Goal: Task Accomplishment & Management: Use online tool/utility

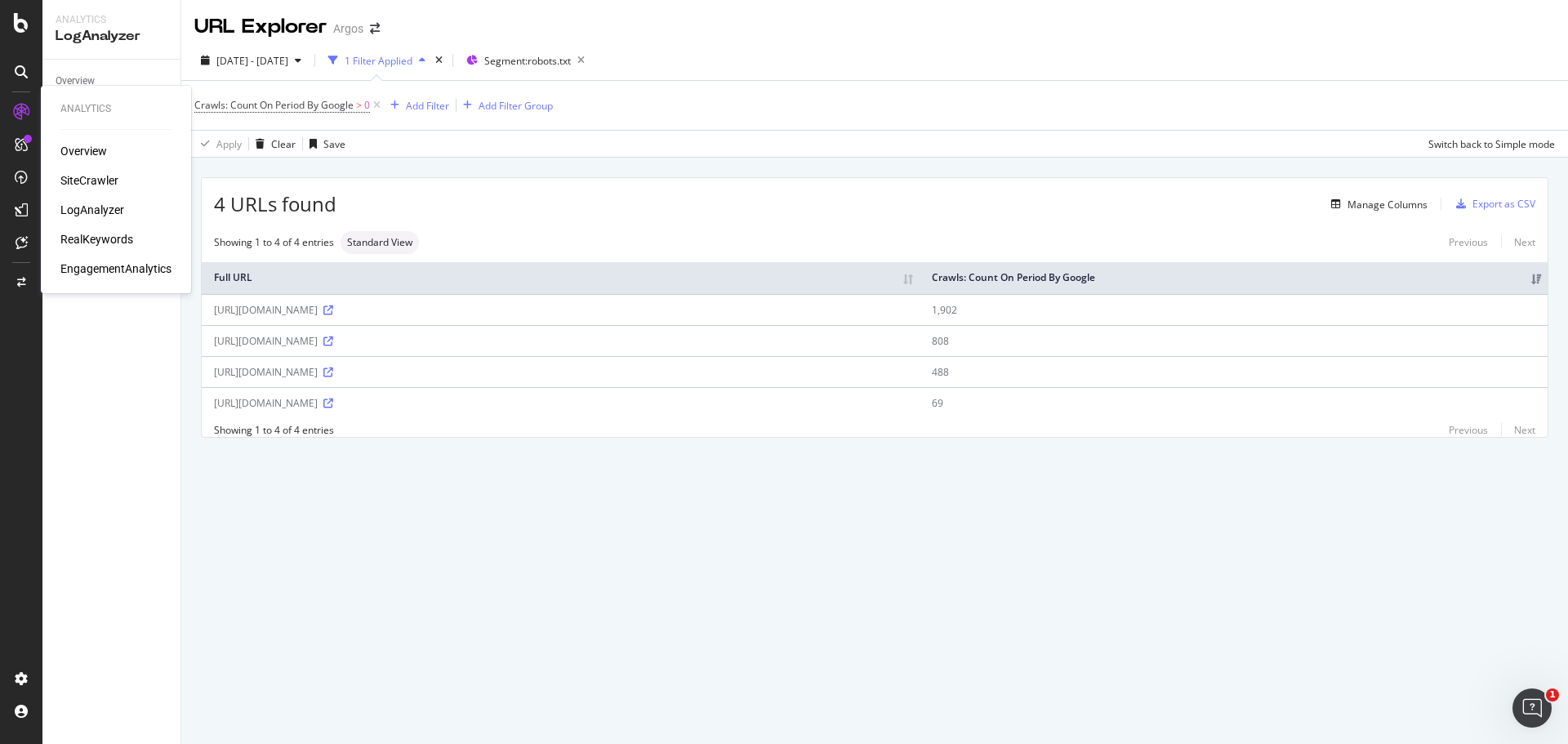
click at [82, 177] on div "SiteCrawler" at bounding box center [89, 180] width 58 height 16
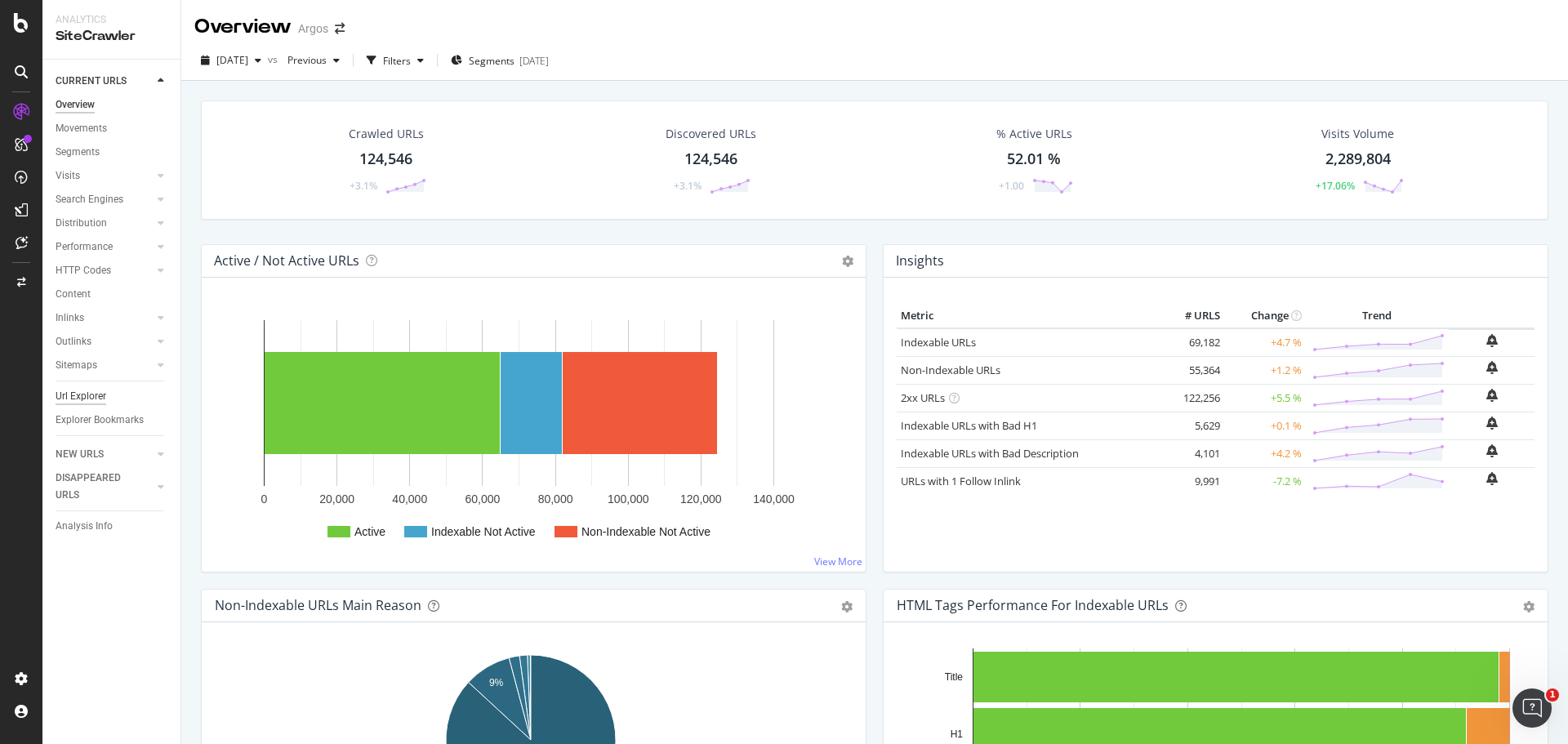
click at [100, 389] on div "Url Explorer" at bounding box center [81, 397] width 51 height 17
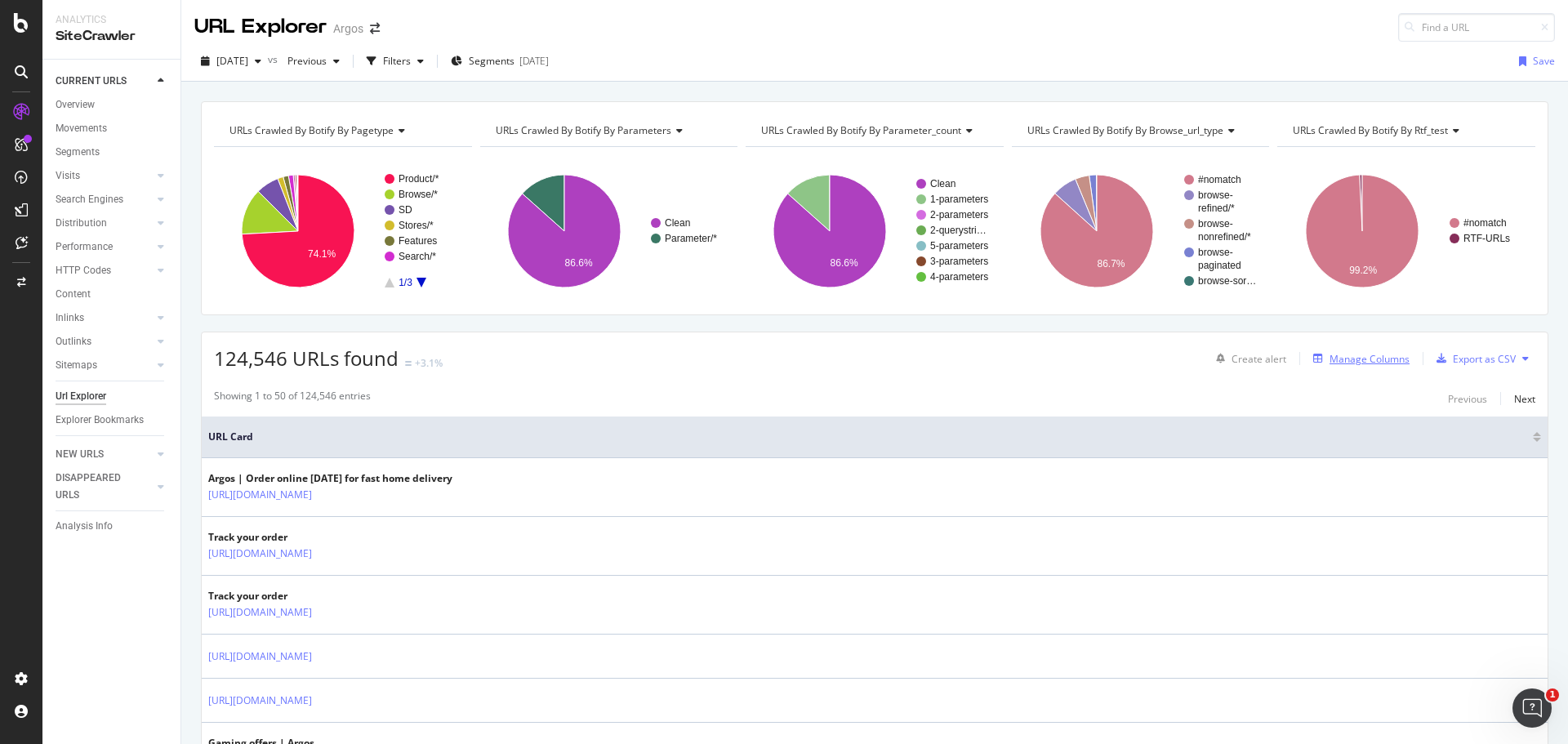
click at [1337, 354] on div "Manage Columns" at bounding box center [1368, 359] width 80 height 13
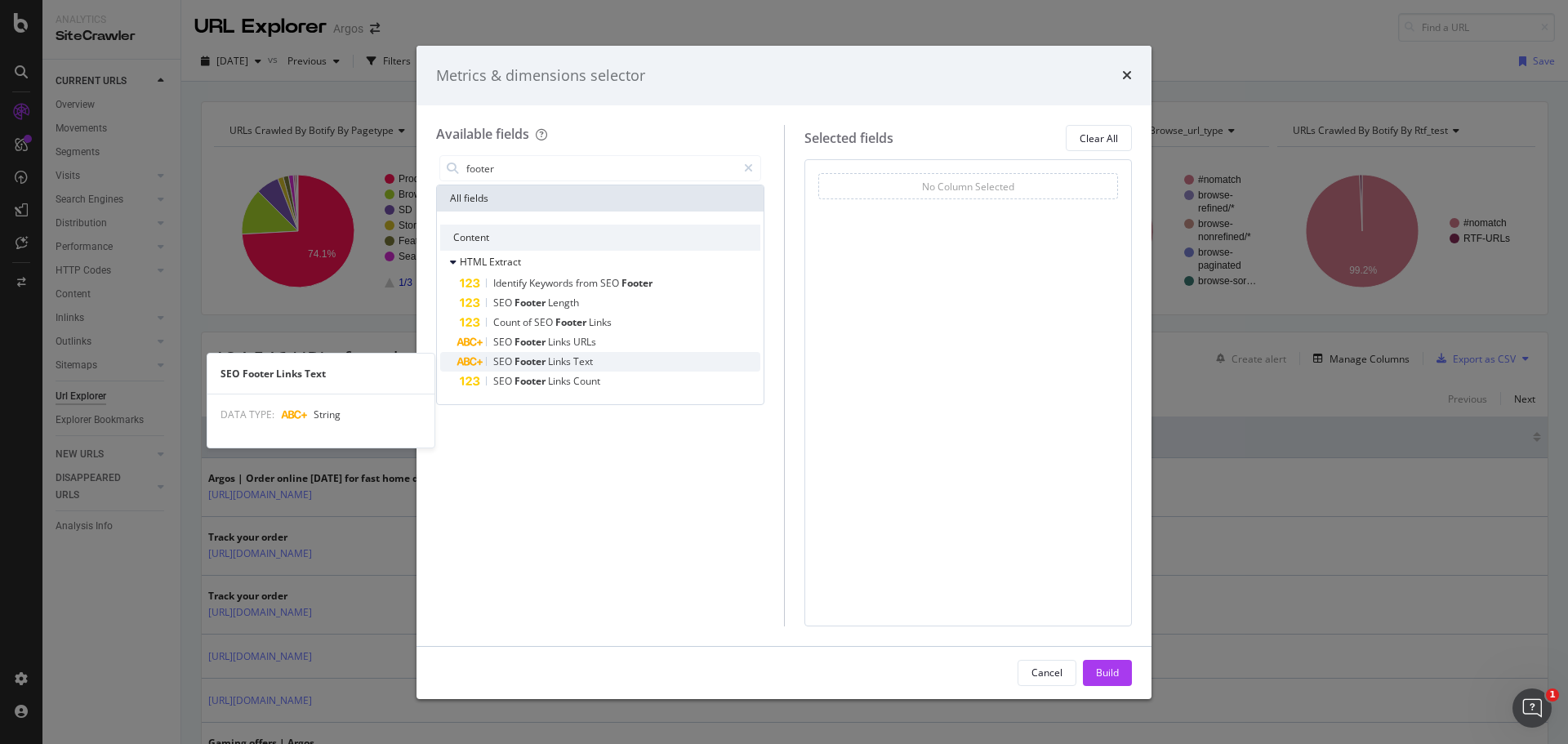
type input "footer"
click at [572, 360] on span "Links" at bounding box center [560, 361] width 25 height 13
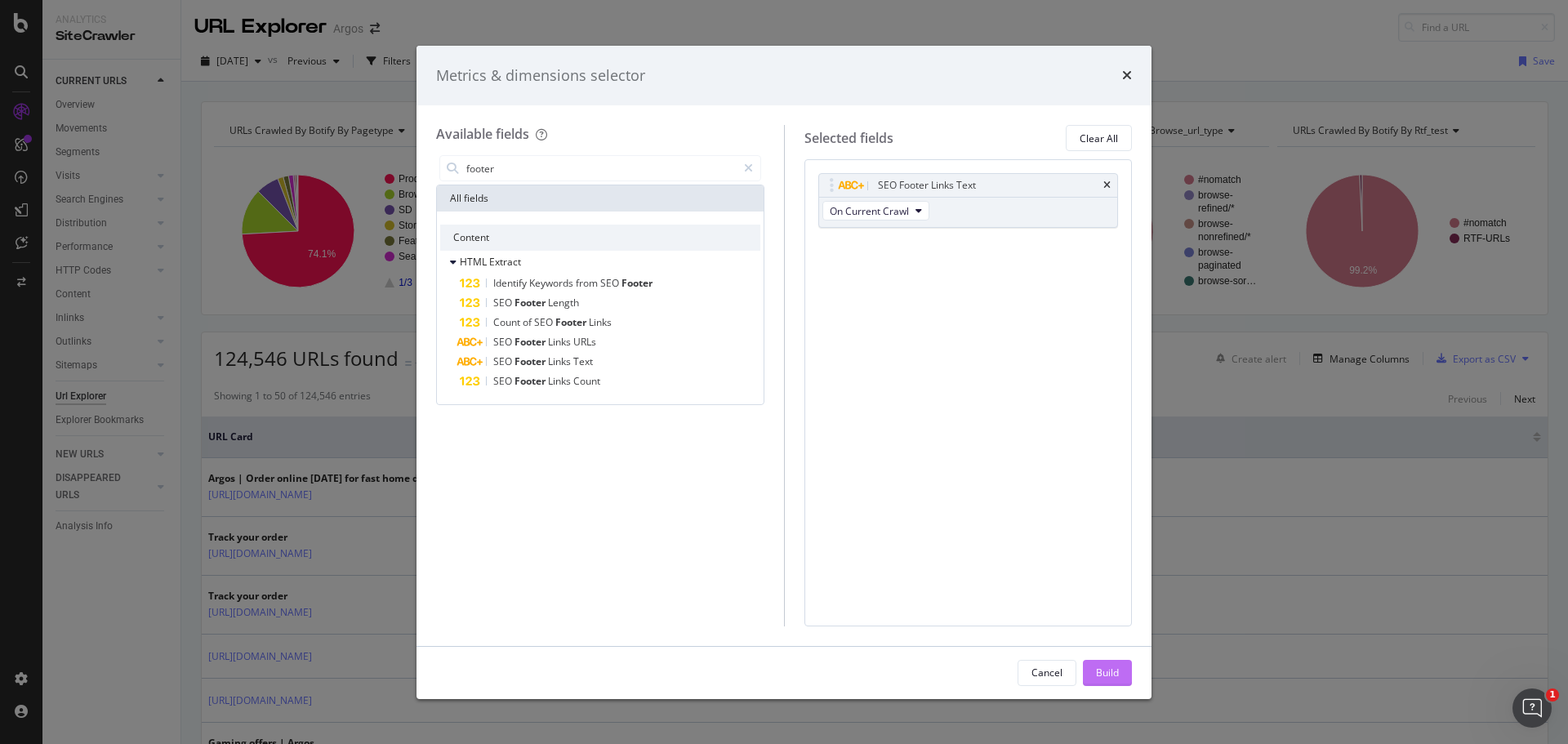
click at [1117, 674] on div "Build" at bounding box center [1107, 673] width 23 height 13
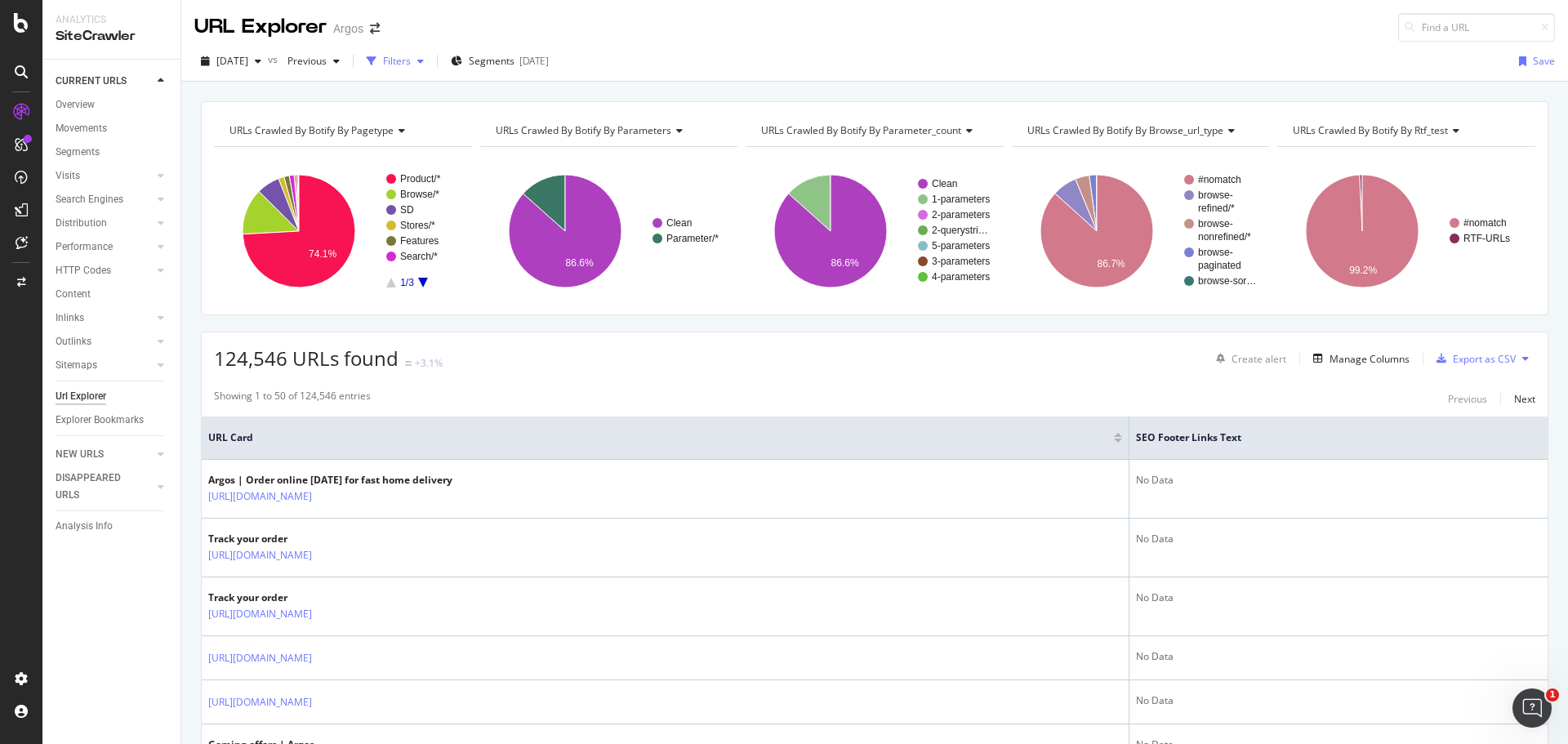
click at [424, 57] on icon "button" at bounding box center [420, 62] width 7 height 10
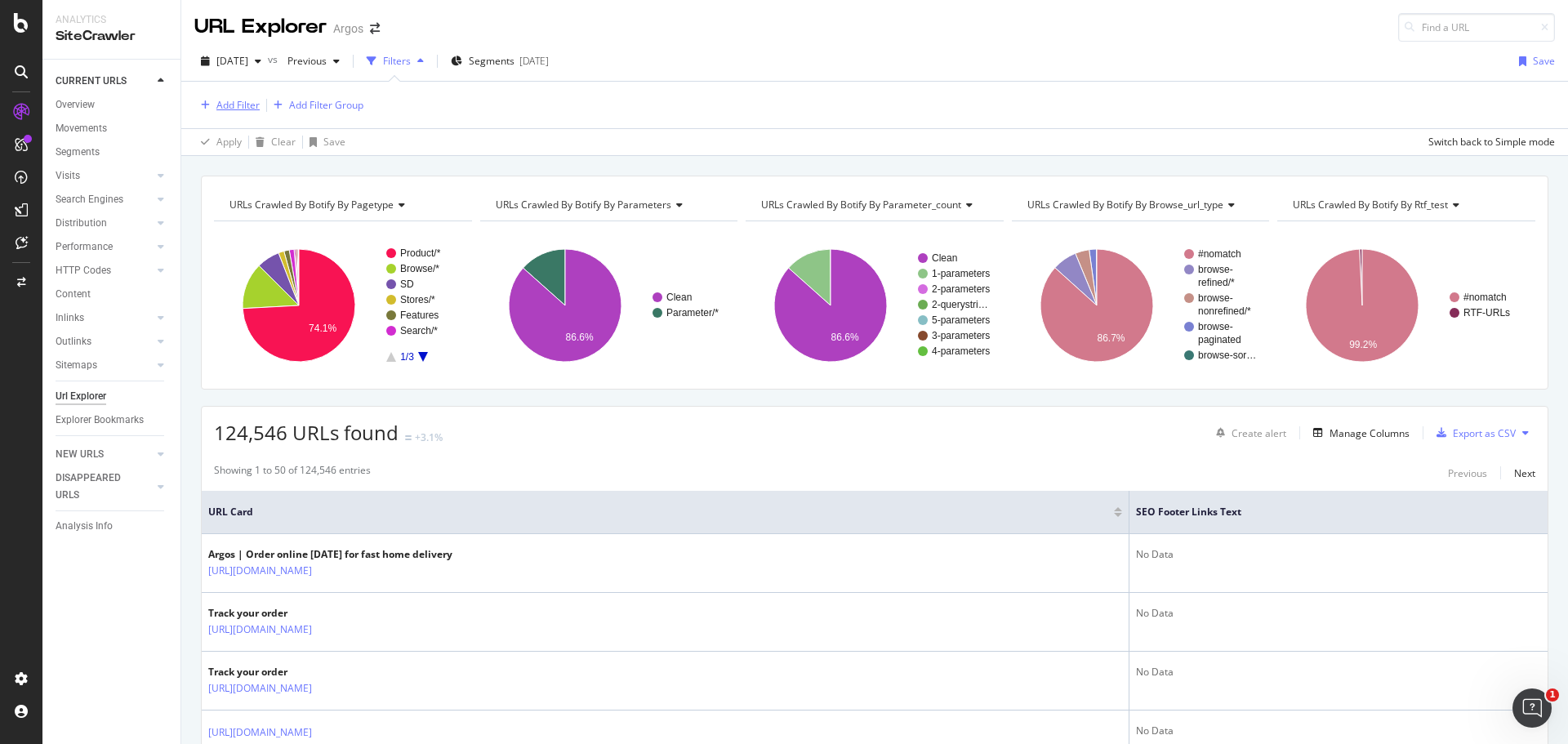
click at [212, 103] on div "button" at bounding box center [205, 106] width 22 height 10
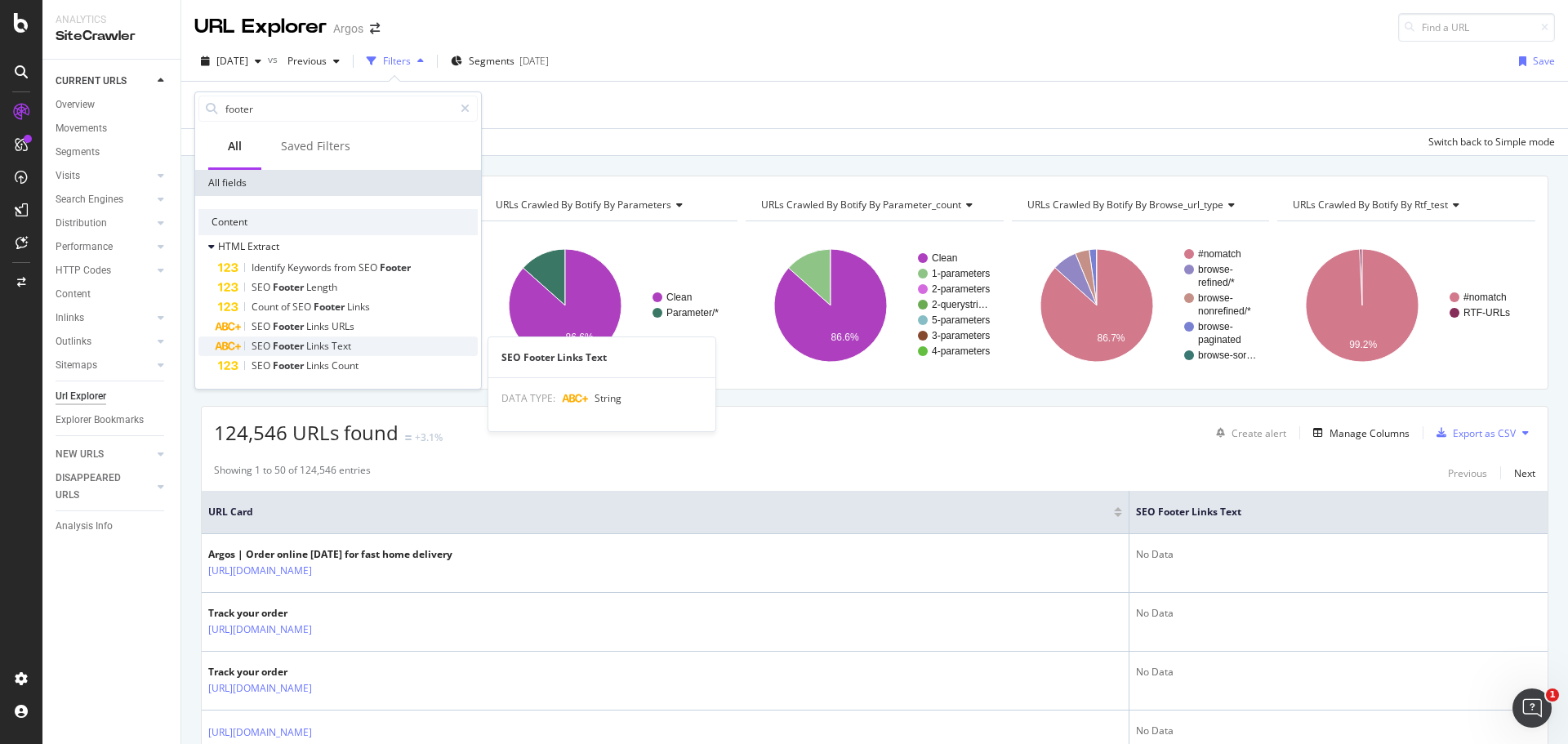
type input "footer"
click at [318, 343] on span "Links" at bounding box center [319, 346] width 25 height 13
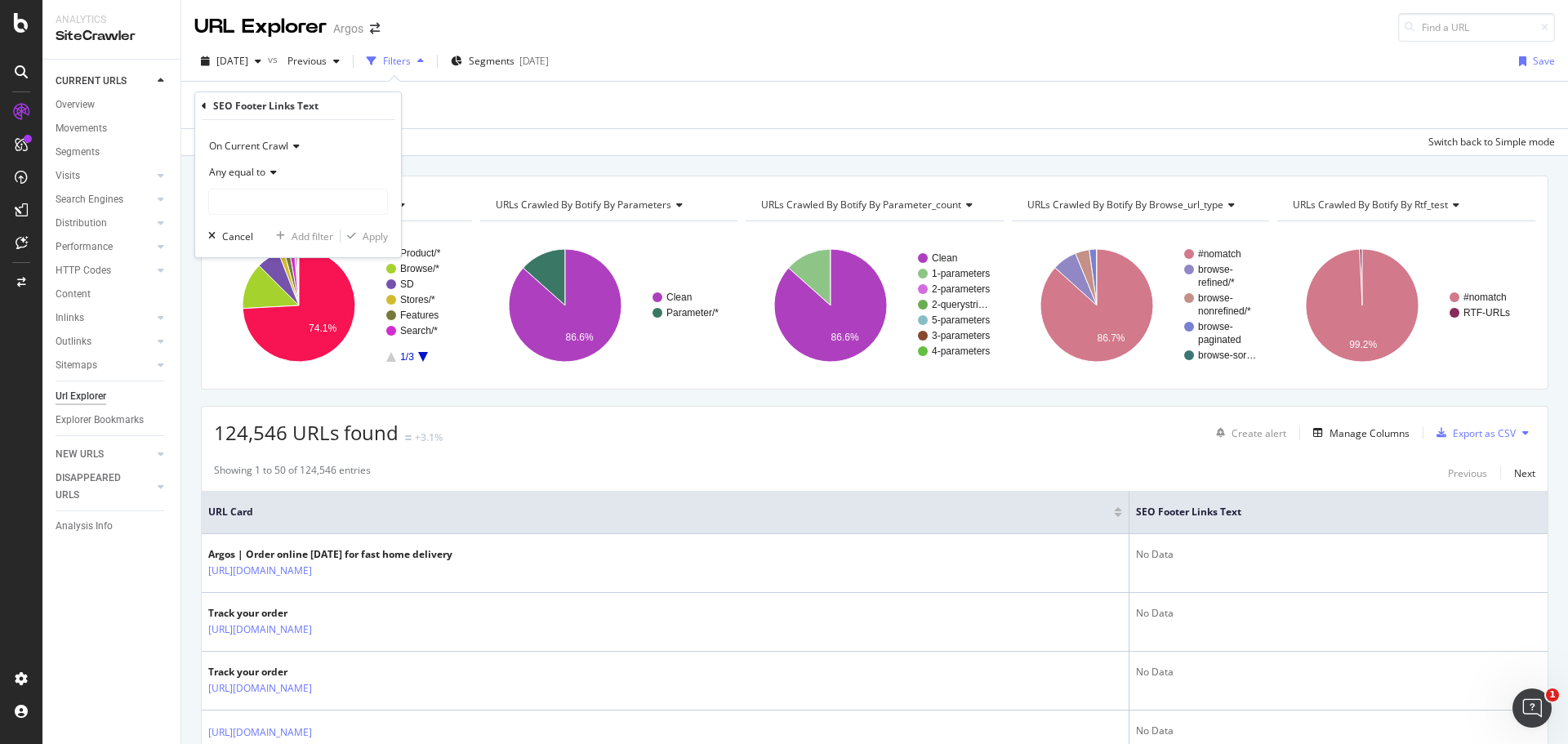
click at [241, 173] on span "Any equal to" at bounding box center [237, 172] width 57 height 13
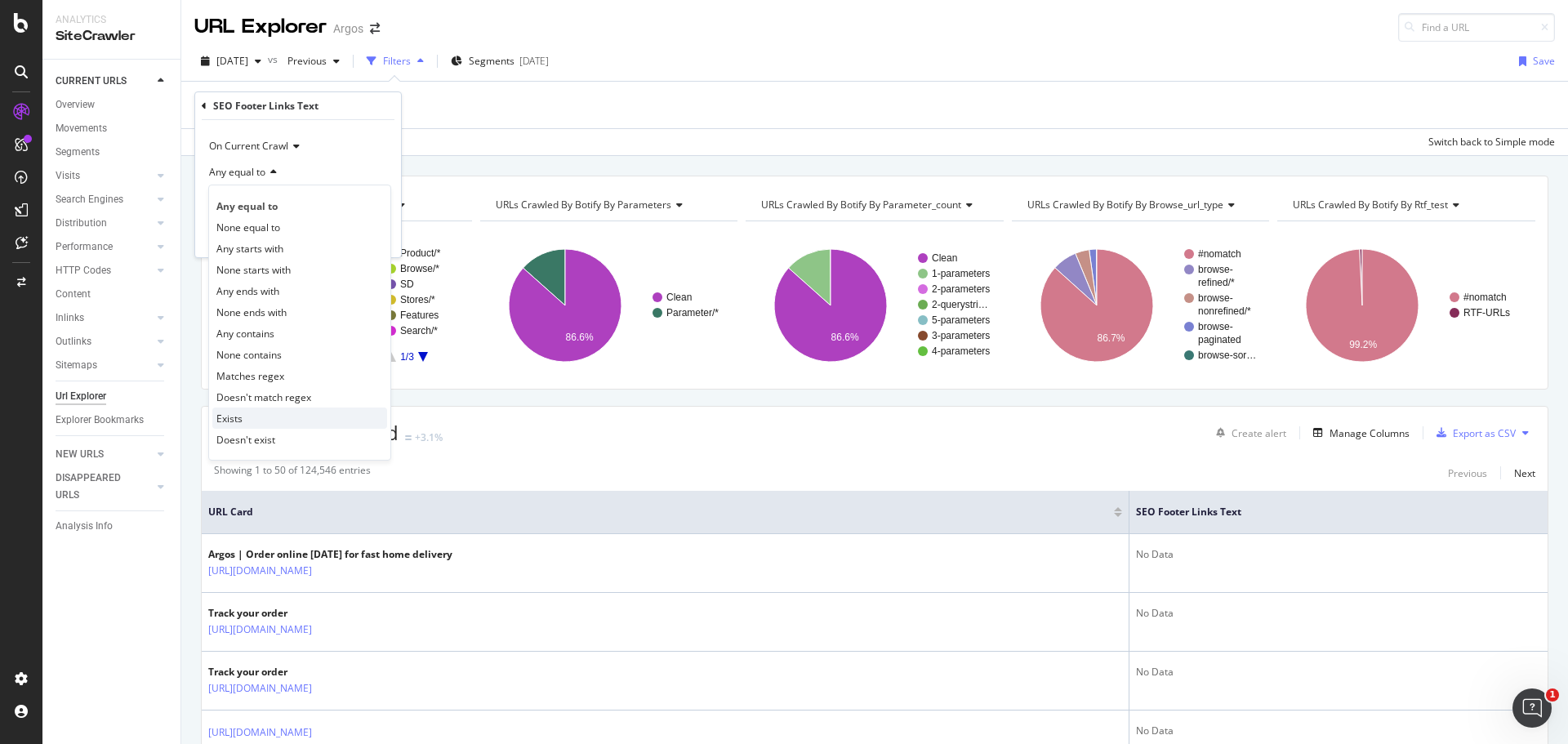
click at [227, 421] on span "Exists" at bounding box center [229, 418] width 26 height 13
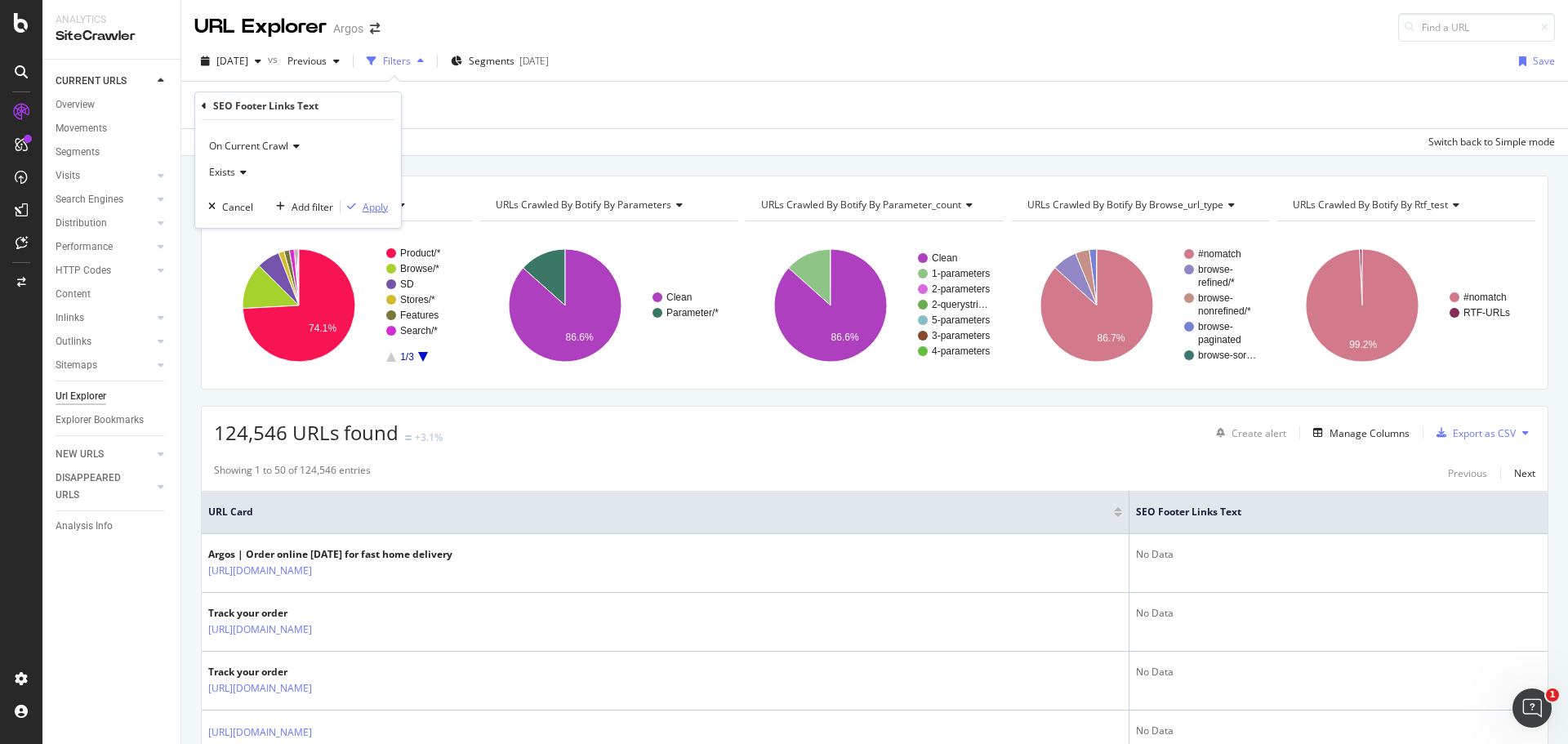
click at [372, 207] on div "Apply" at bounding box center [375, 207] width 25 height 13
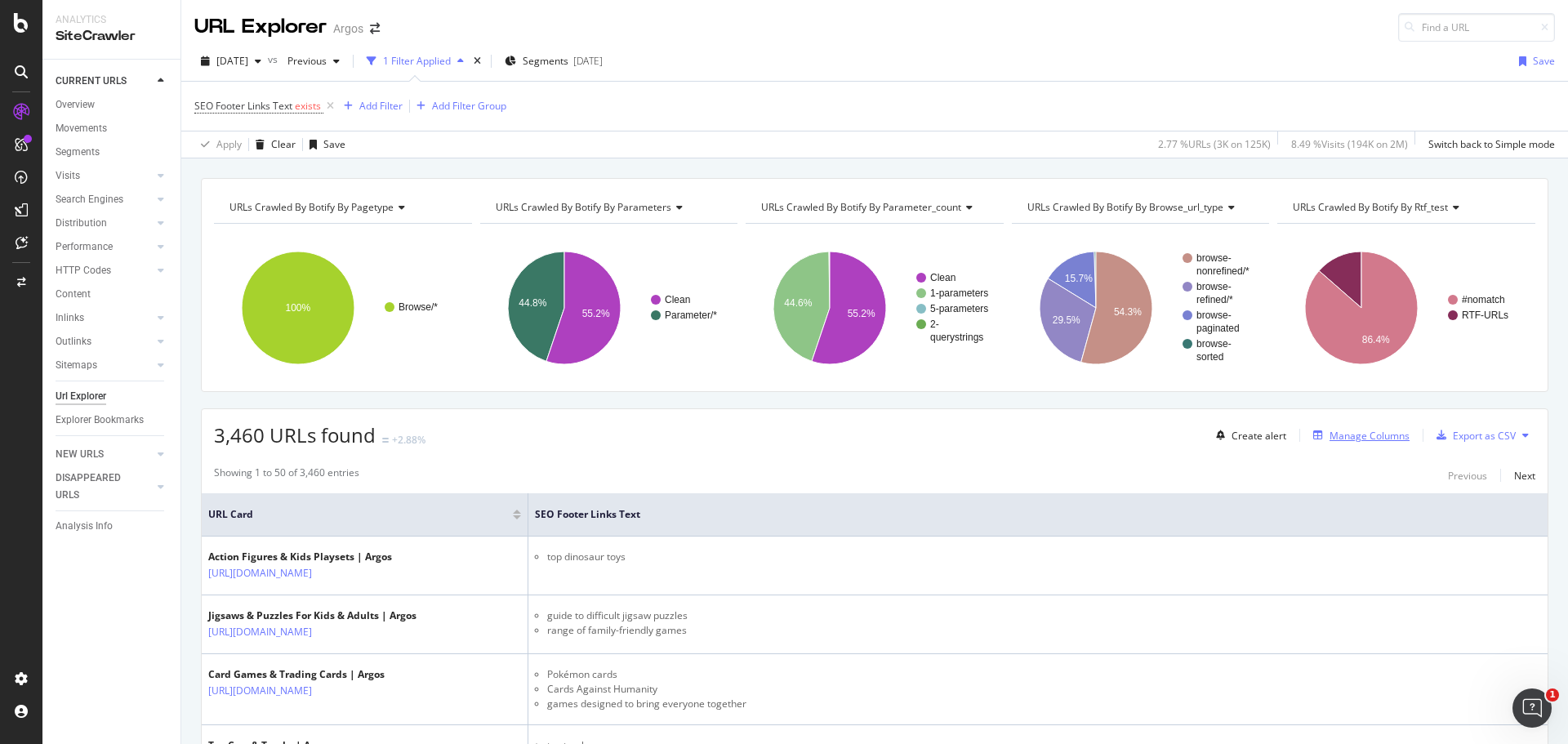
click at [1371, 439] on div "Manage Columns" at bounding box center [1368, 435] width 80 height 13
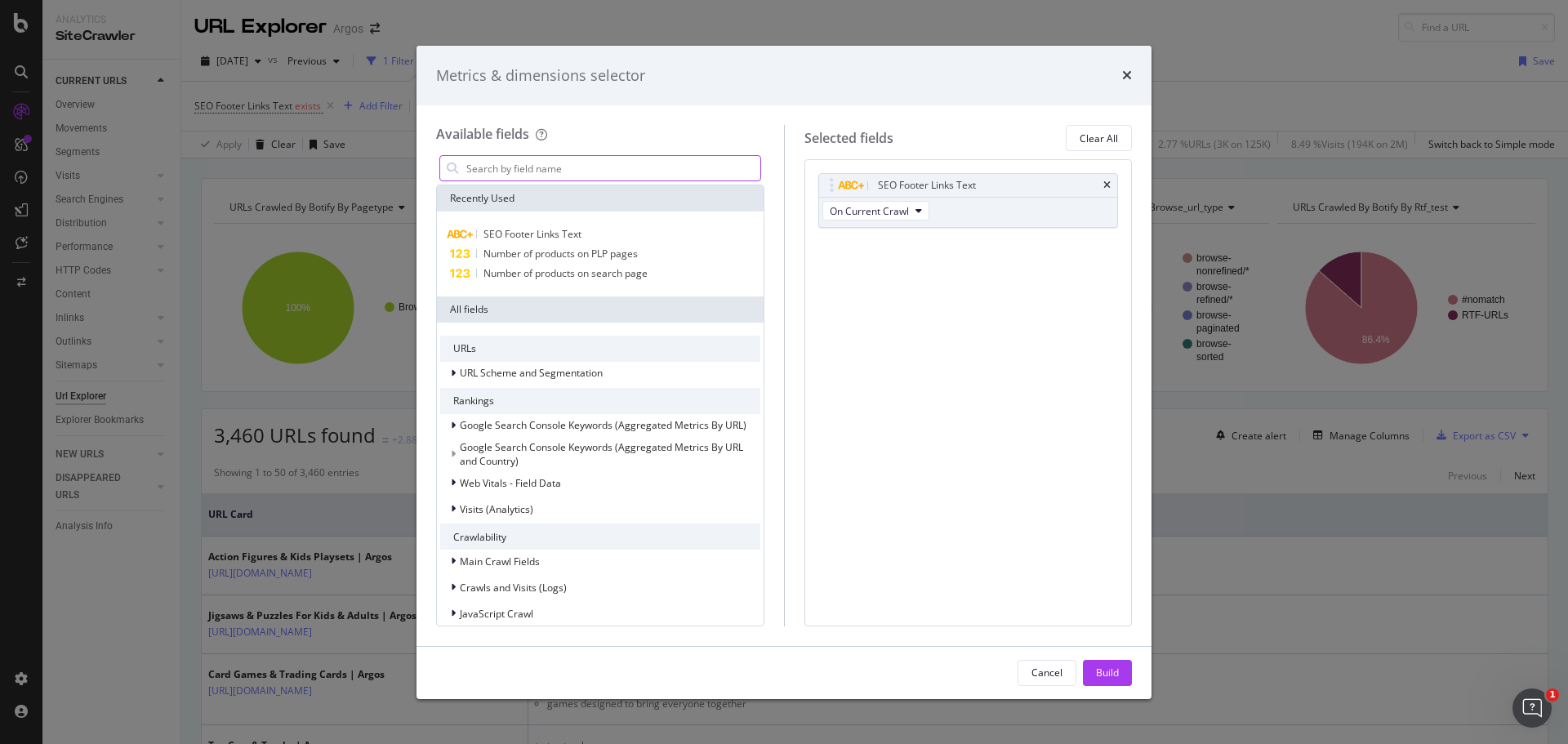
click at [567, 162] on input "modal" at bounding box center [613, 167] width 296 height 24
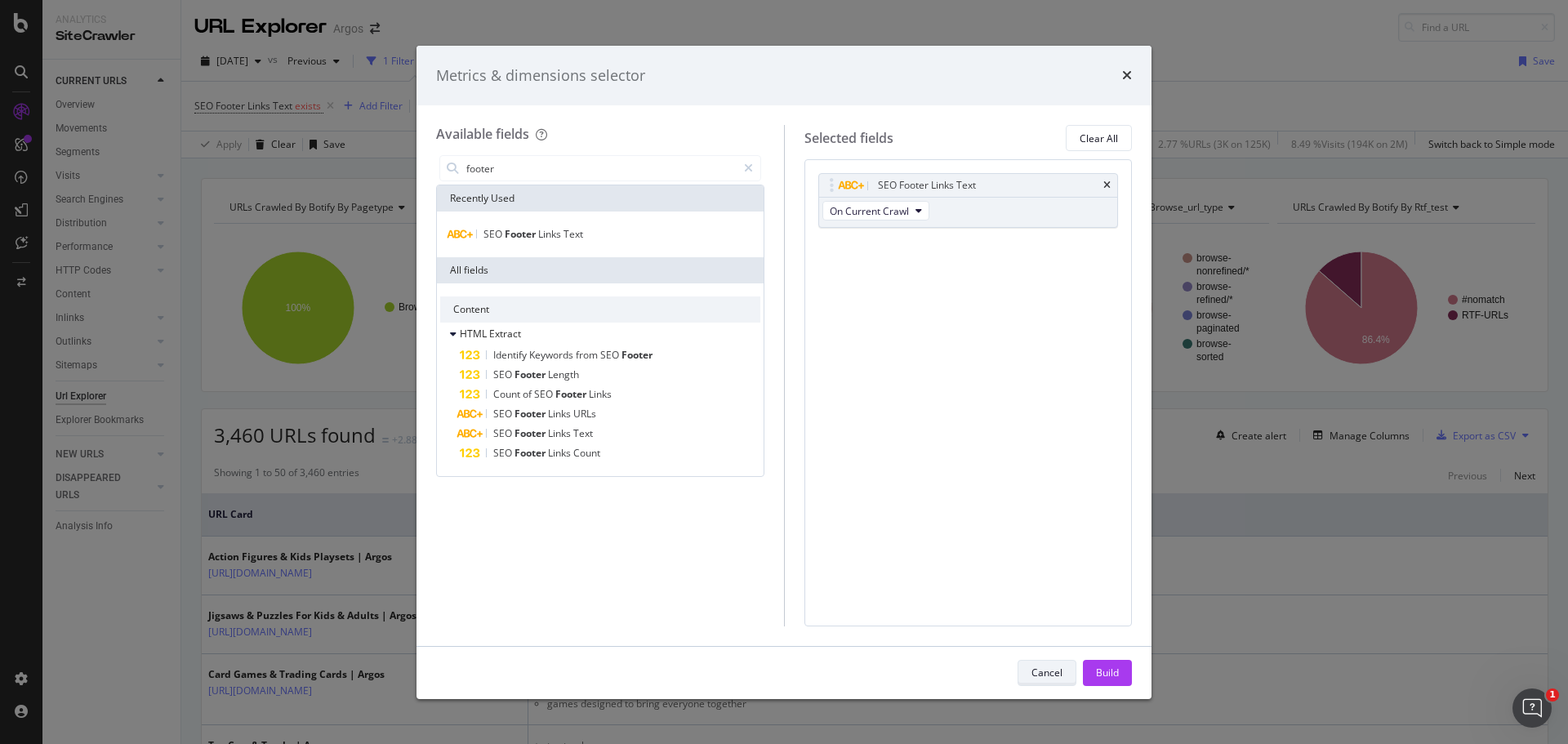
type input "footer"
click at [1033, 676] on div "Cancel" at bounding box center [1046, 673] width 31 height 13
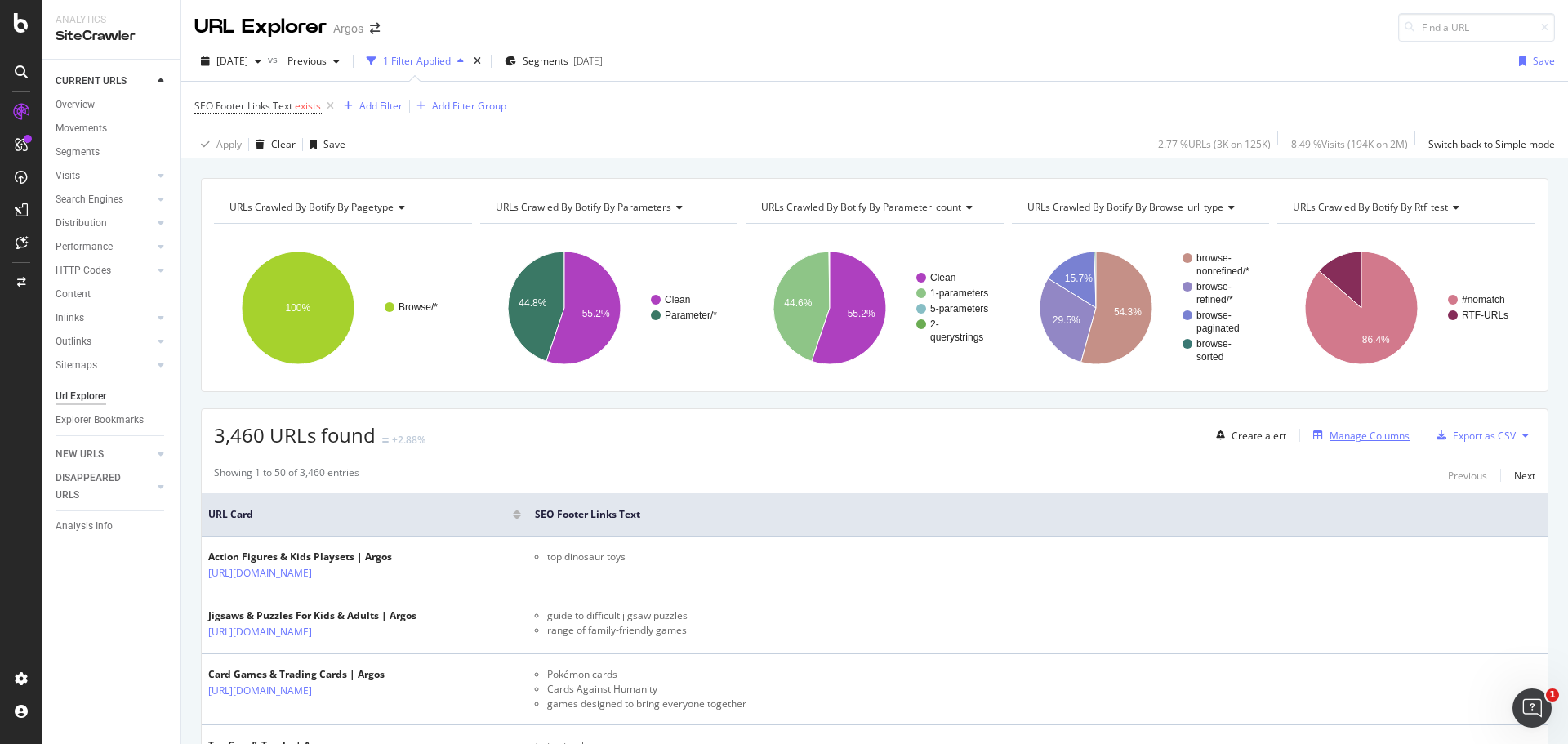
click at [1364, 433] on div "Manage Columns" at bounding box center [1368, 435] width 80 height 13
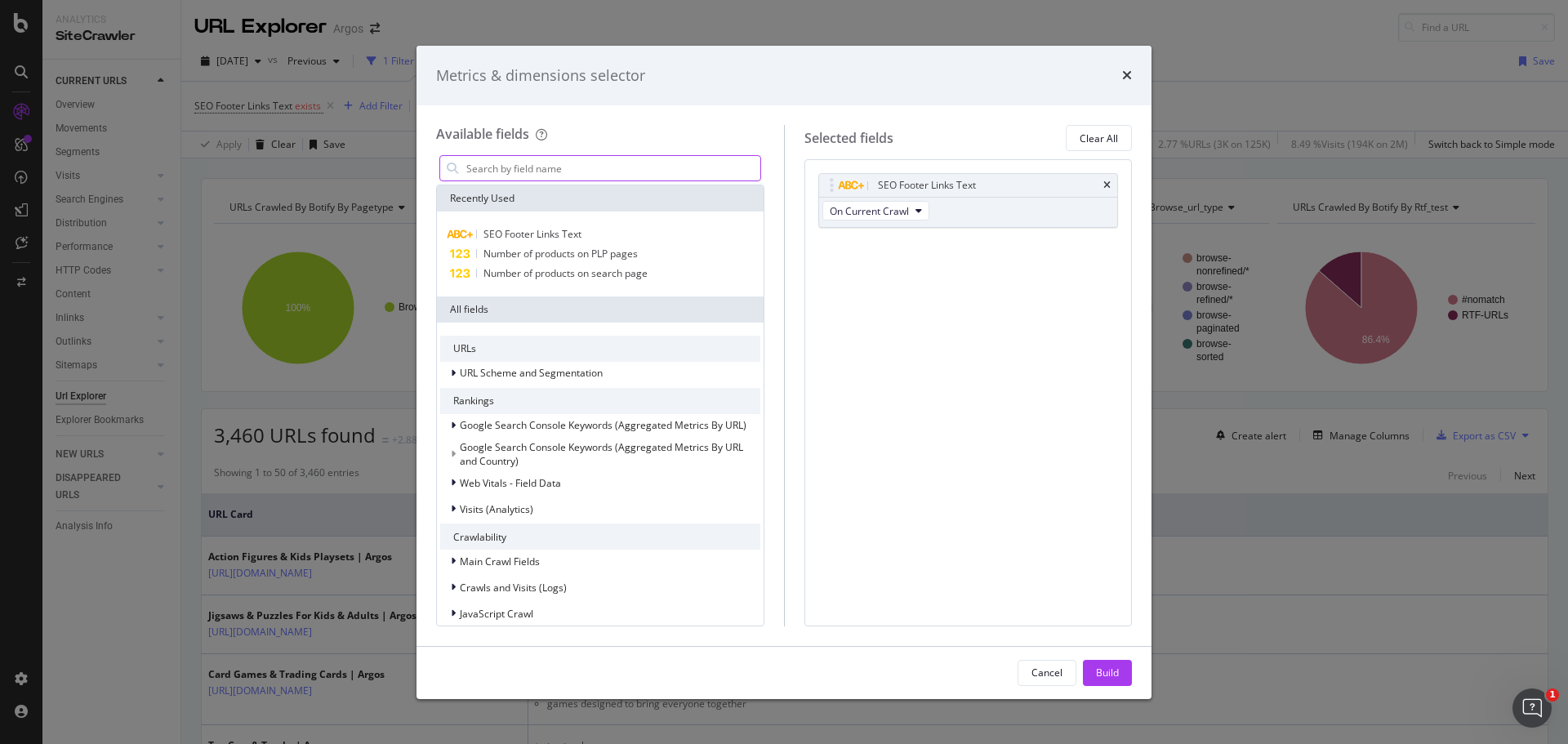
click at [511, 172] on input "modal" at bounding box center [613, 167] width 296 height 24
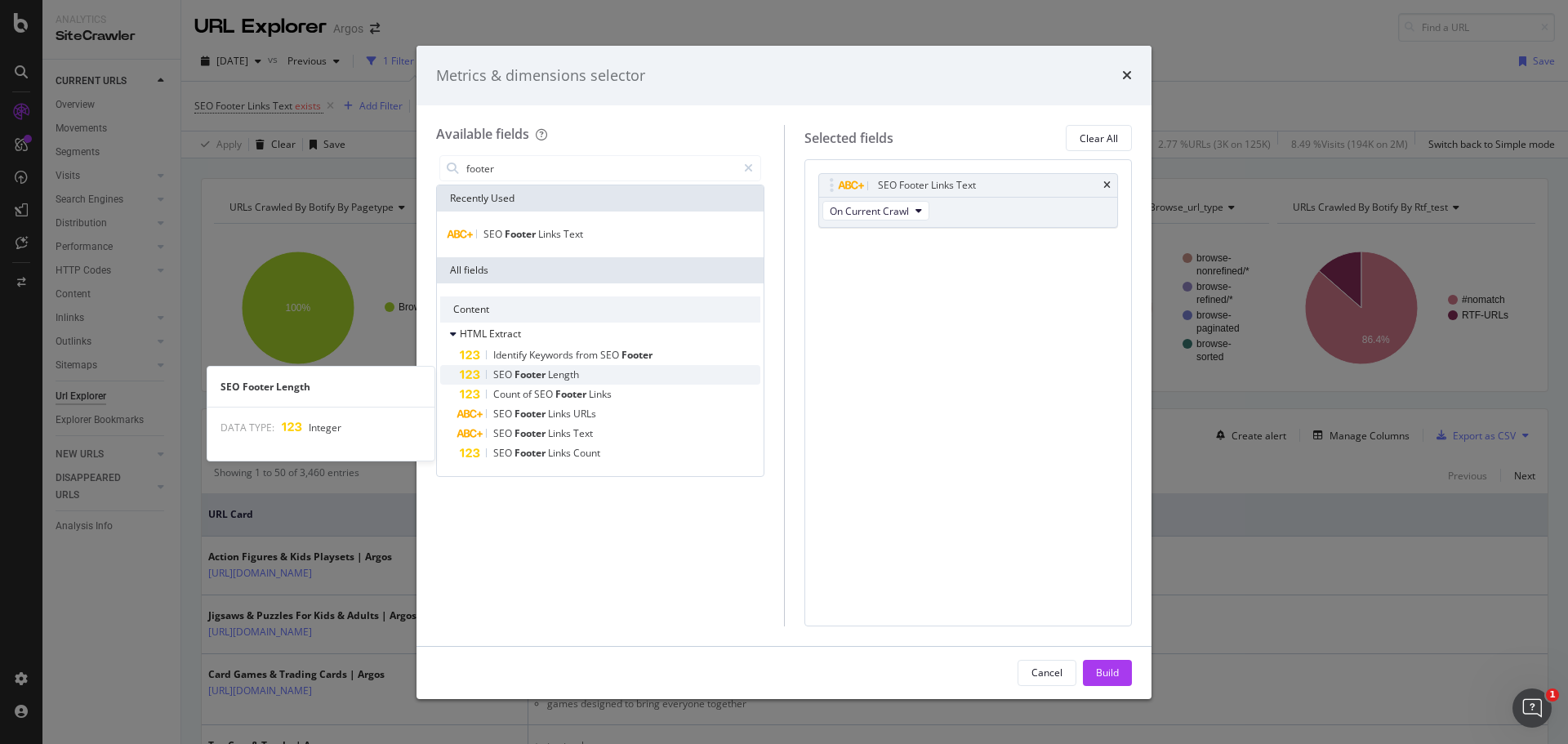
type input "footer"
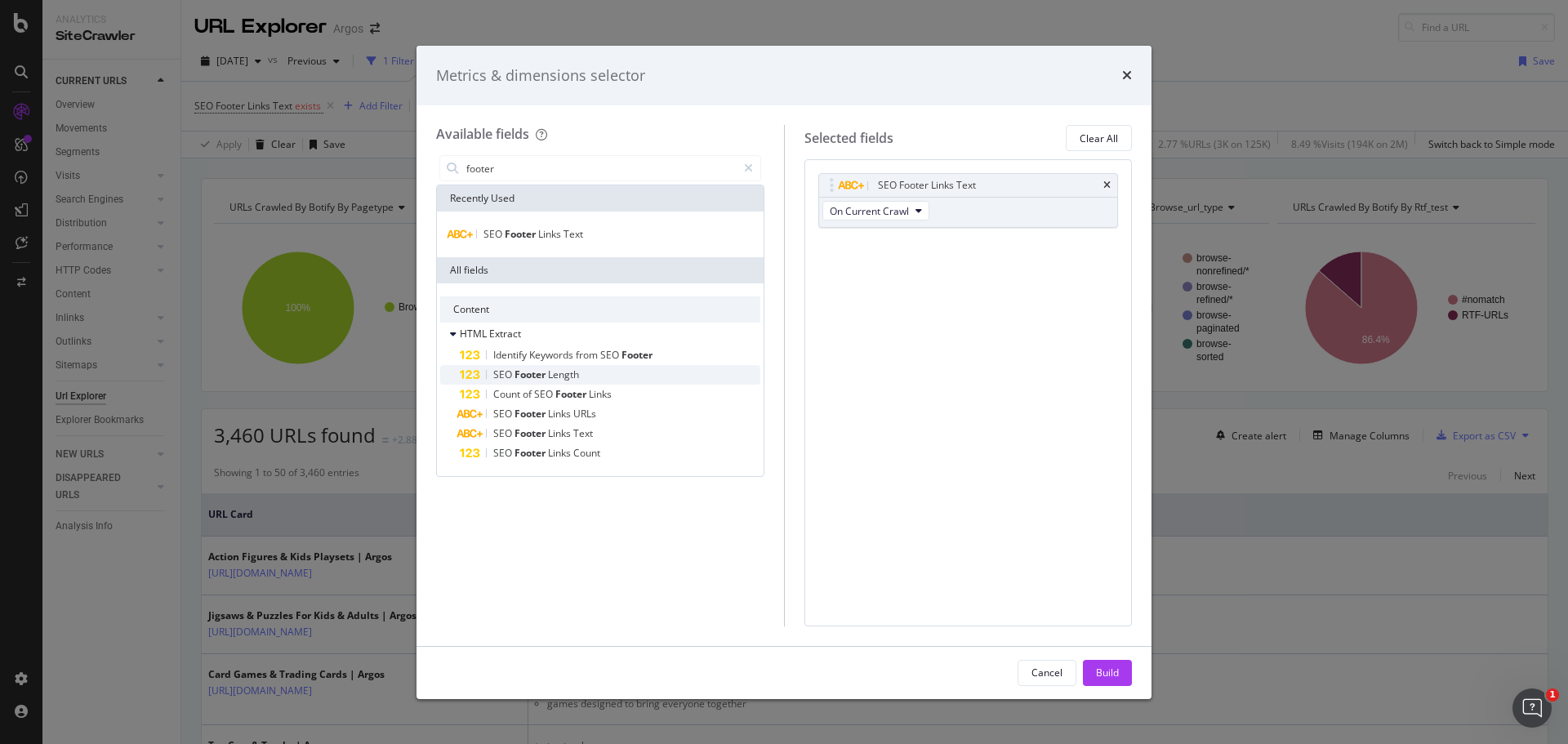
click at [529, 377] on span "Footer" at bounding box center [530, 374] width 34 height 13
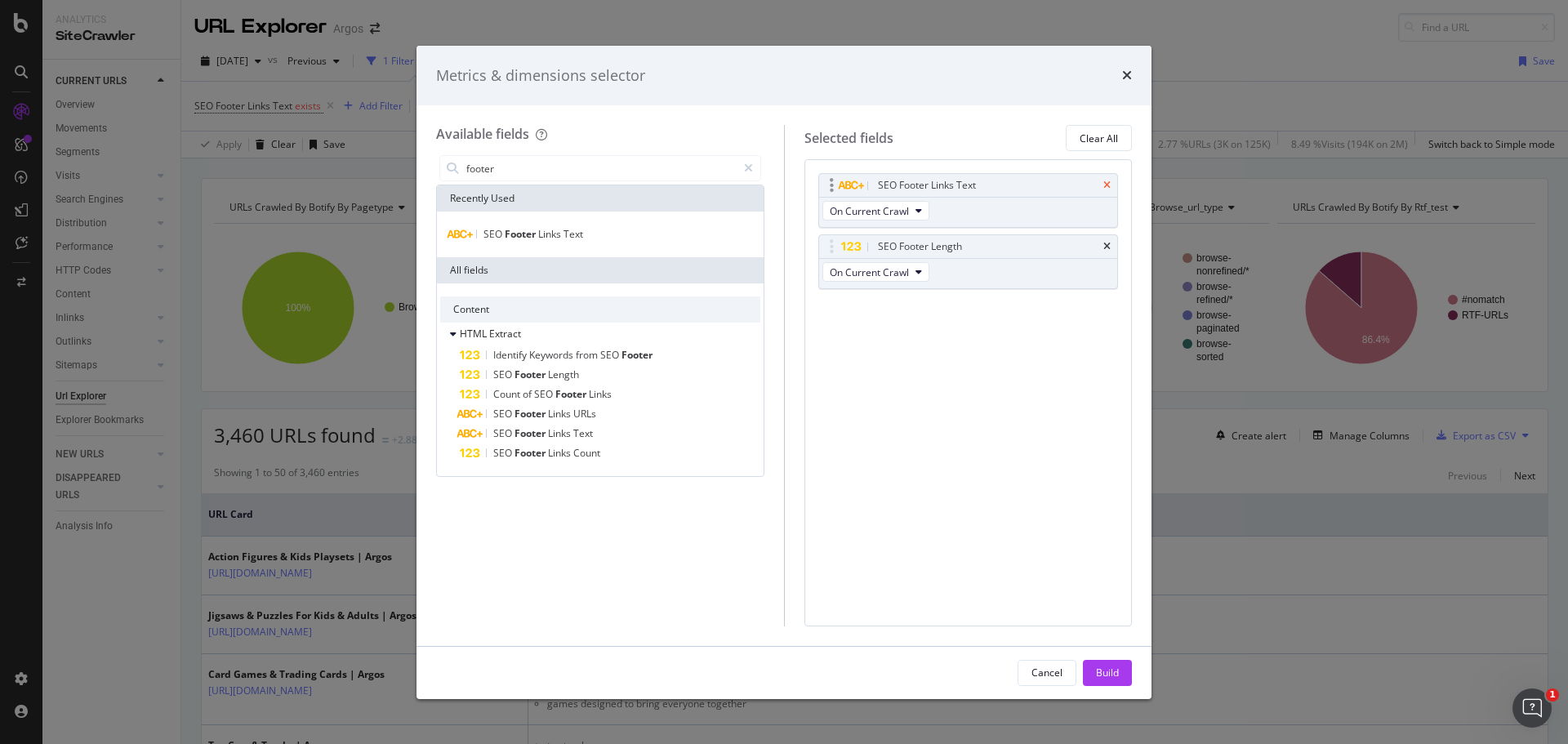
click at [1106, 186] on icon "times" at bounding box center [1107, 186] width 8 height 10
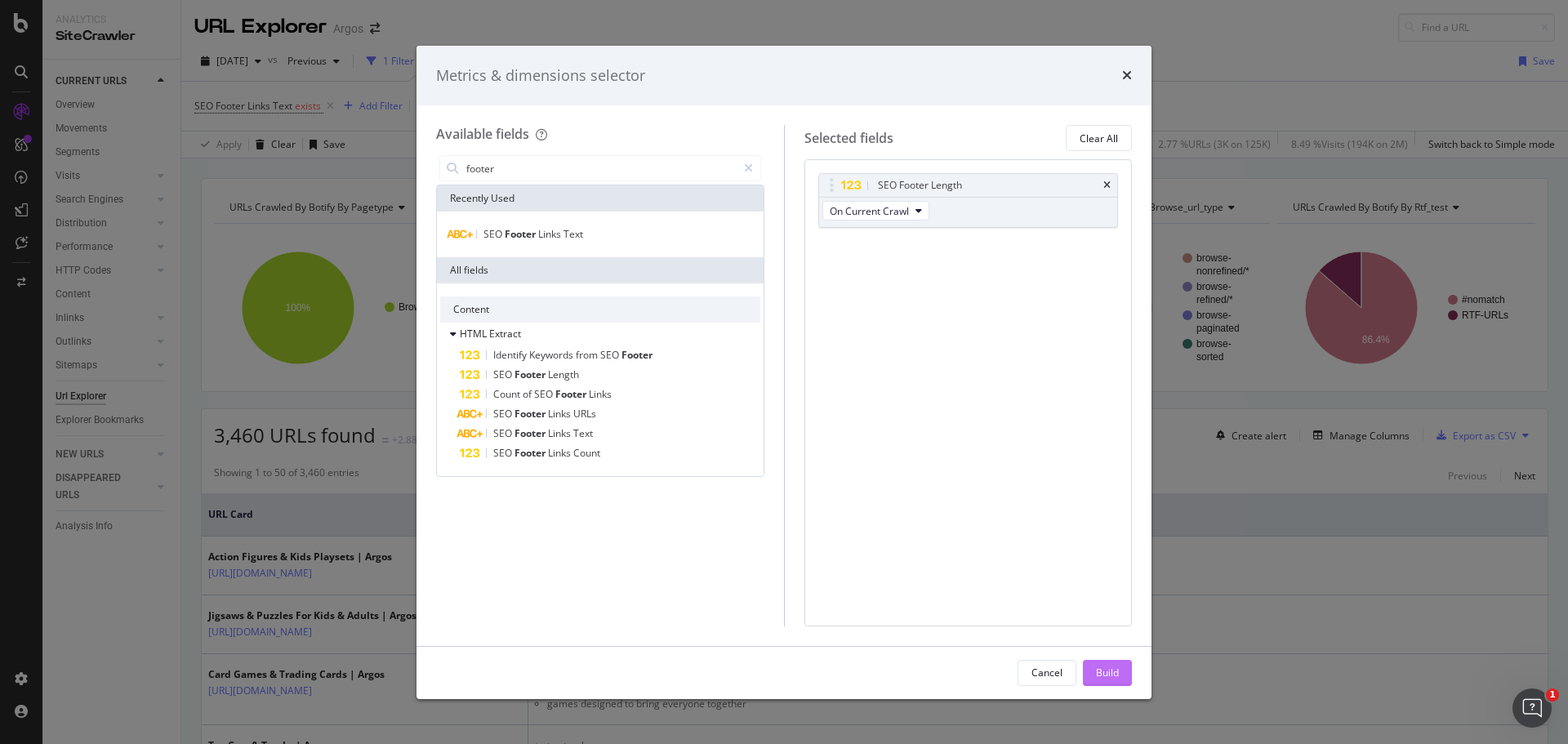
click at [1104, 672] on div "Build" at bounding box center [1107, 673] width 23 height 13
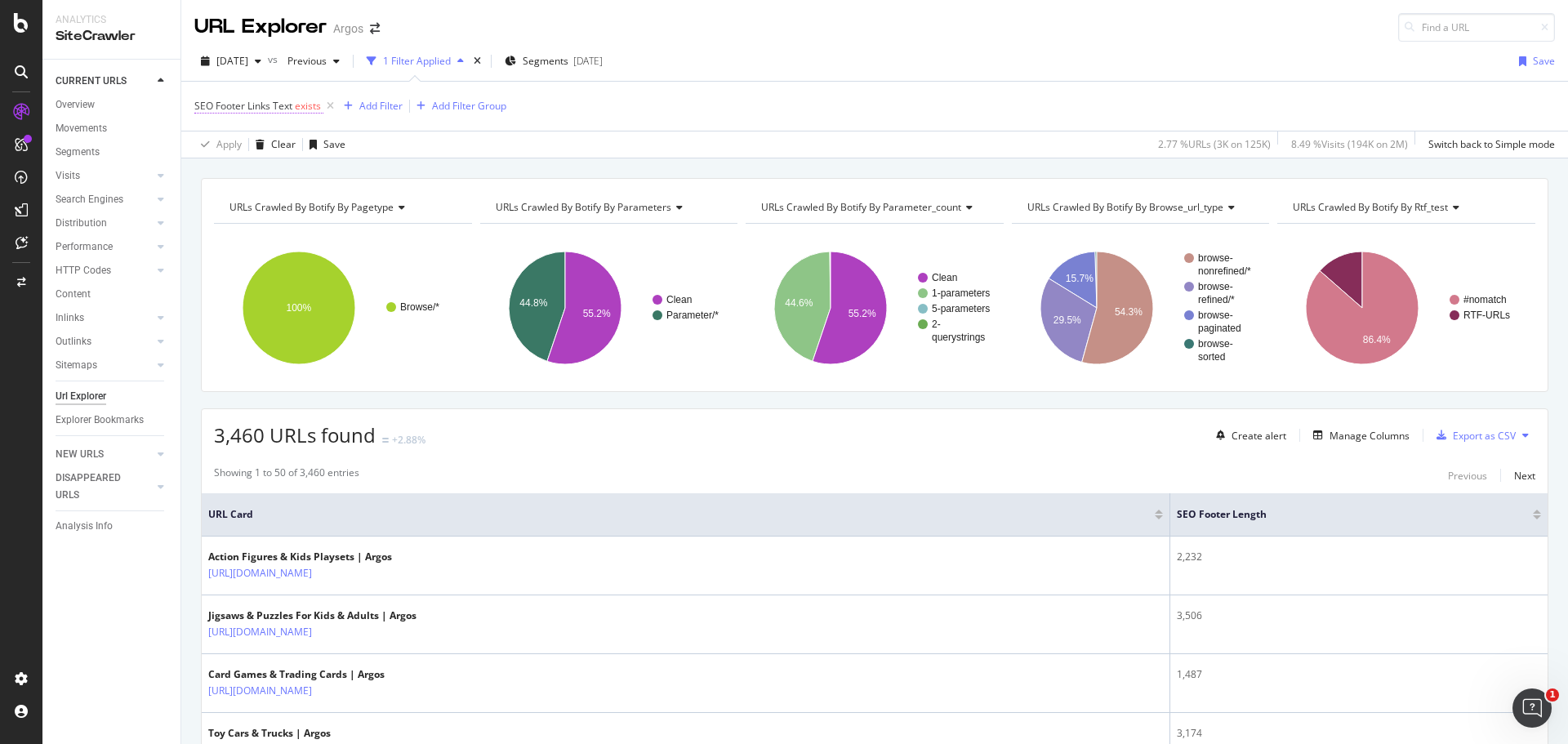
click at [285, 108] on span "SEO Footer Links Text" at bounding box center [243, 106] width 98 height 13
click at [238, 205] on div "Cancel" at bounding box center [237, 205] width 31 height 13
click at [329, 106] on icon at bounding box center [331, 106] width 13 height 16
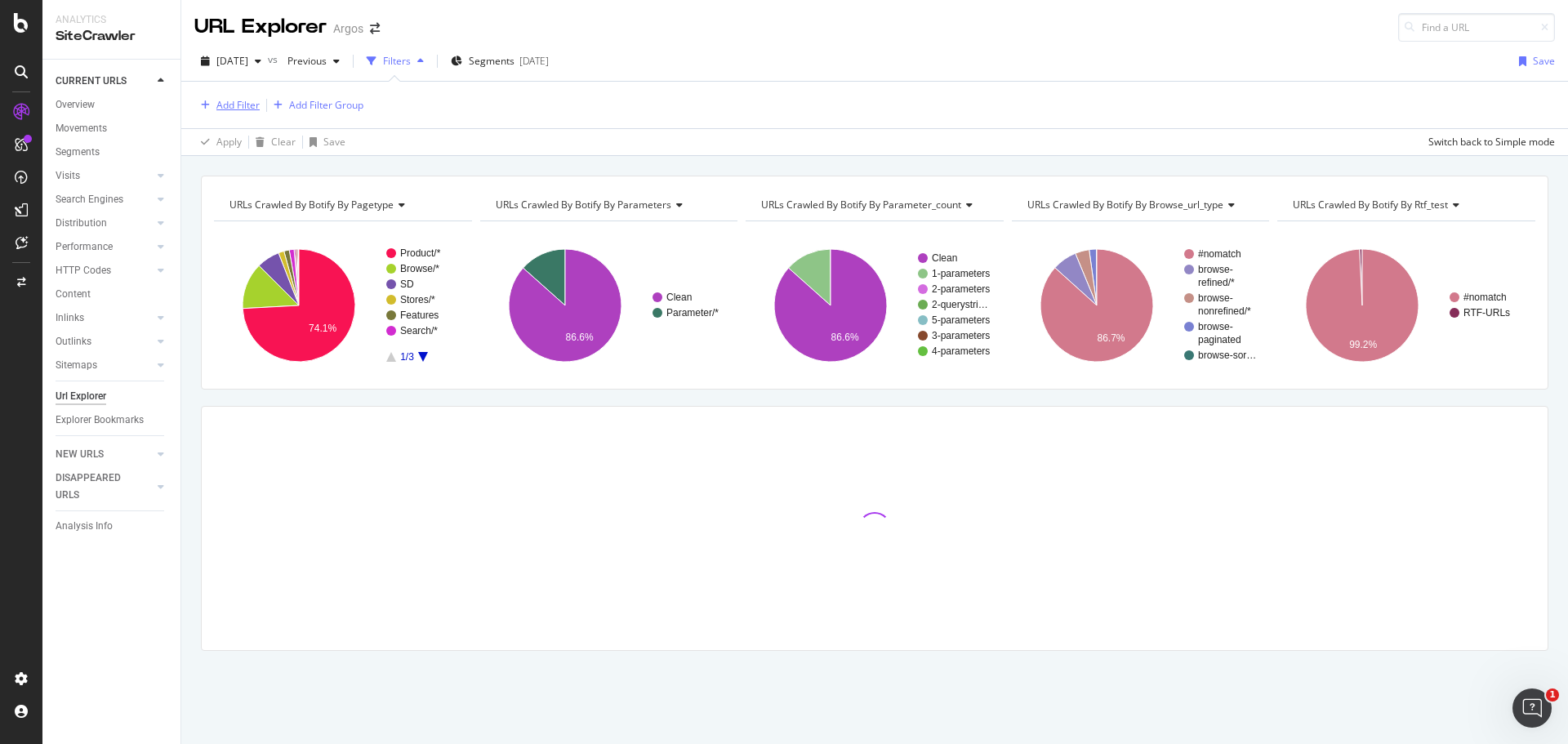
click at [242, 102] on div "Add Filter" at bounding box center [237, 105] width 43 height 13
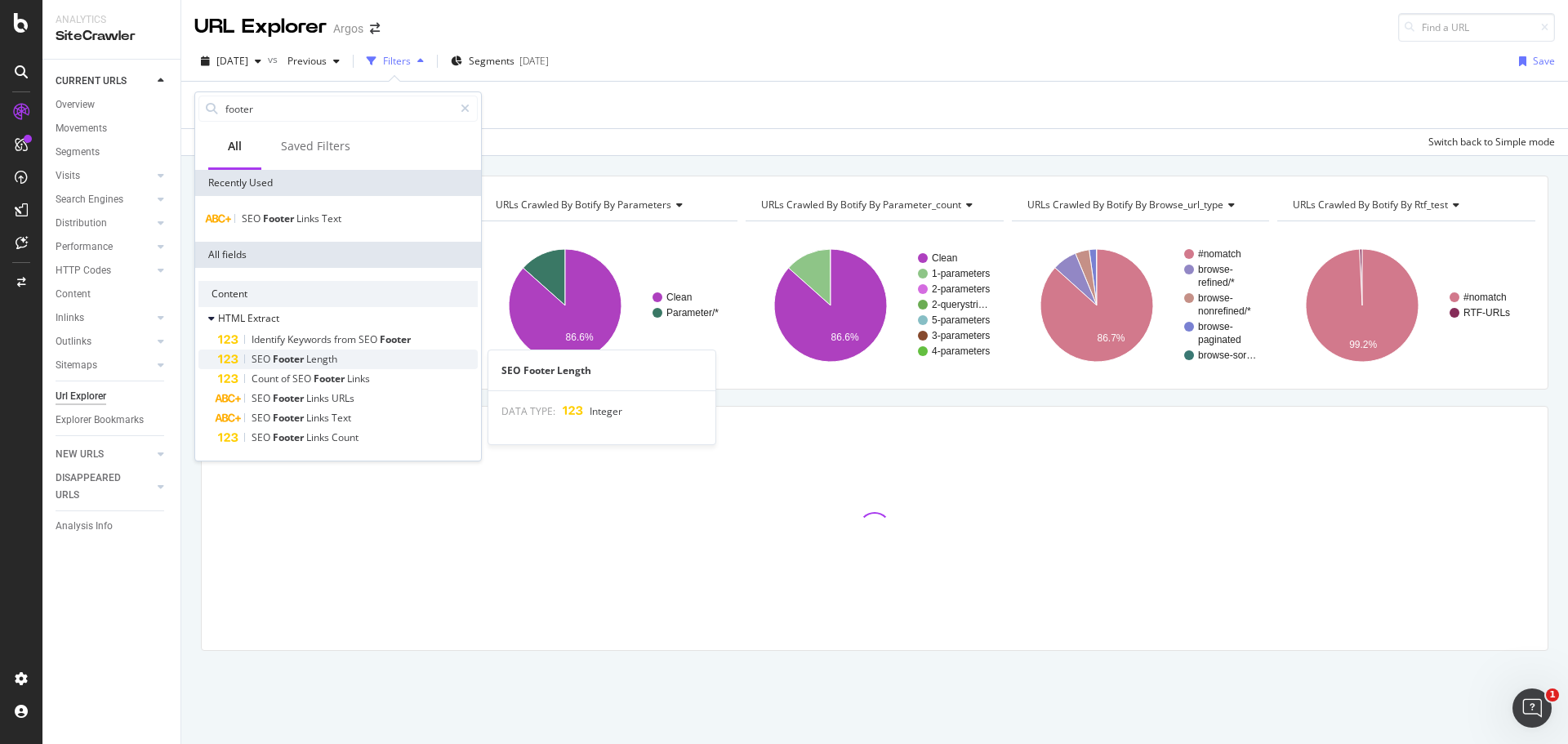
click at [296, 363] on span "Footer" at bounding box center [289, 359] width 34 height 13
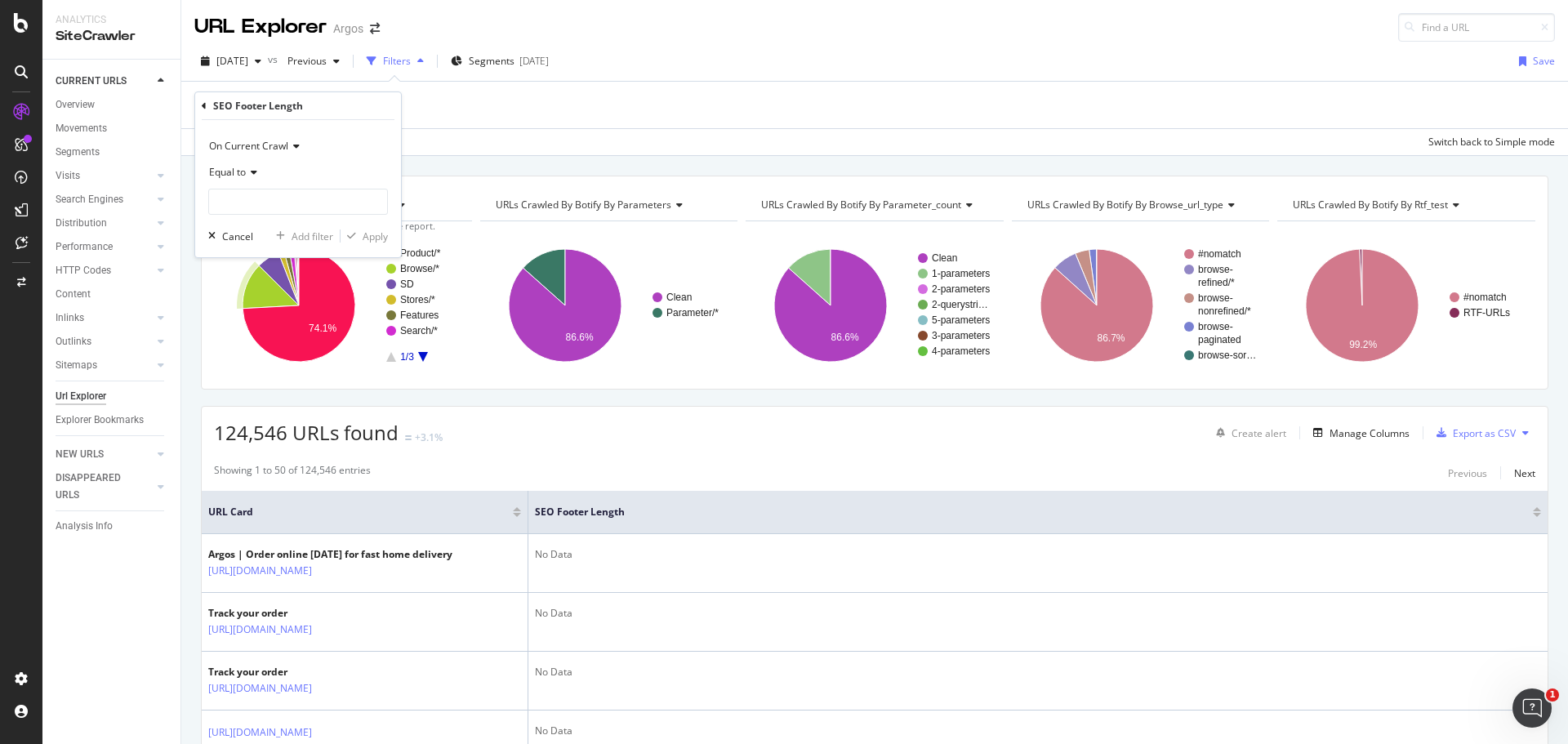
click at [225, 165] on span "Equal to" at bounding box center [228, 172] width 37 height 13
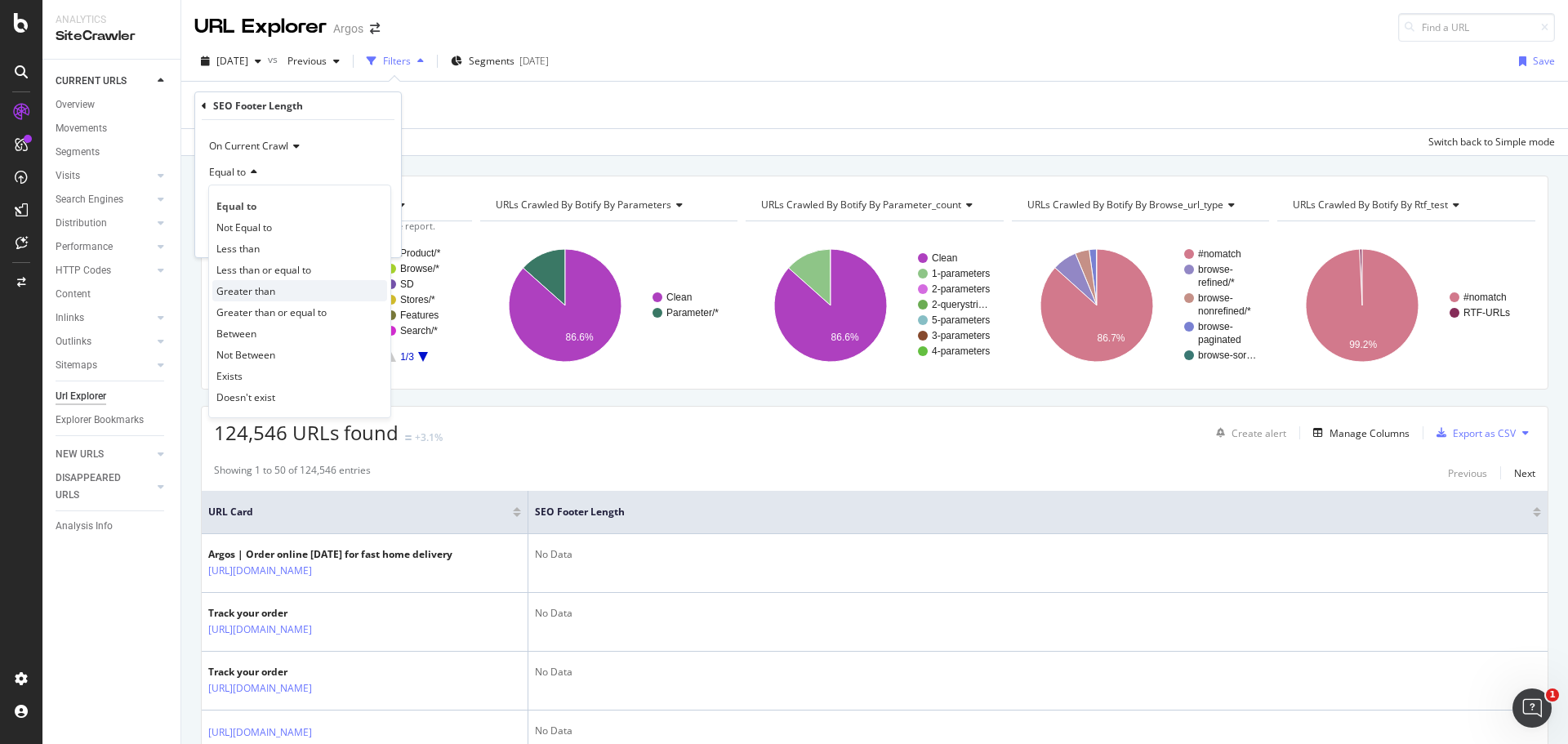
click at [256, 289] on span "Greater than" at bounding box center [245, 291] width 59 height 13
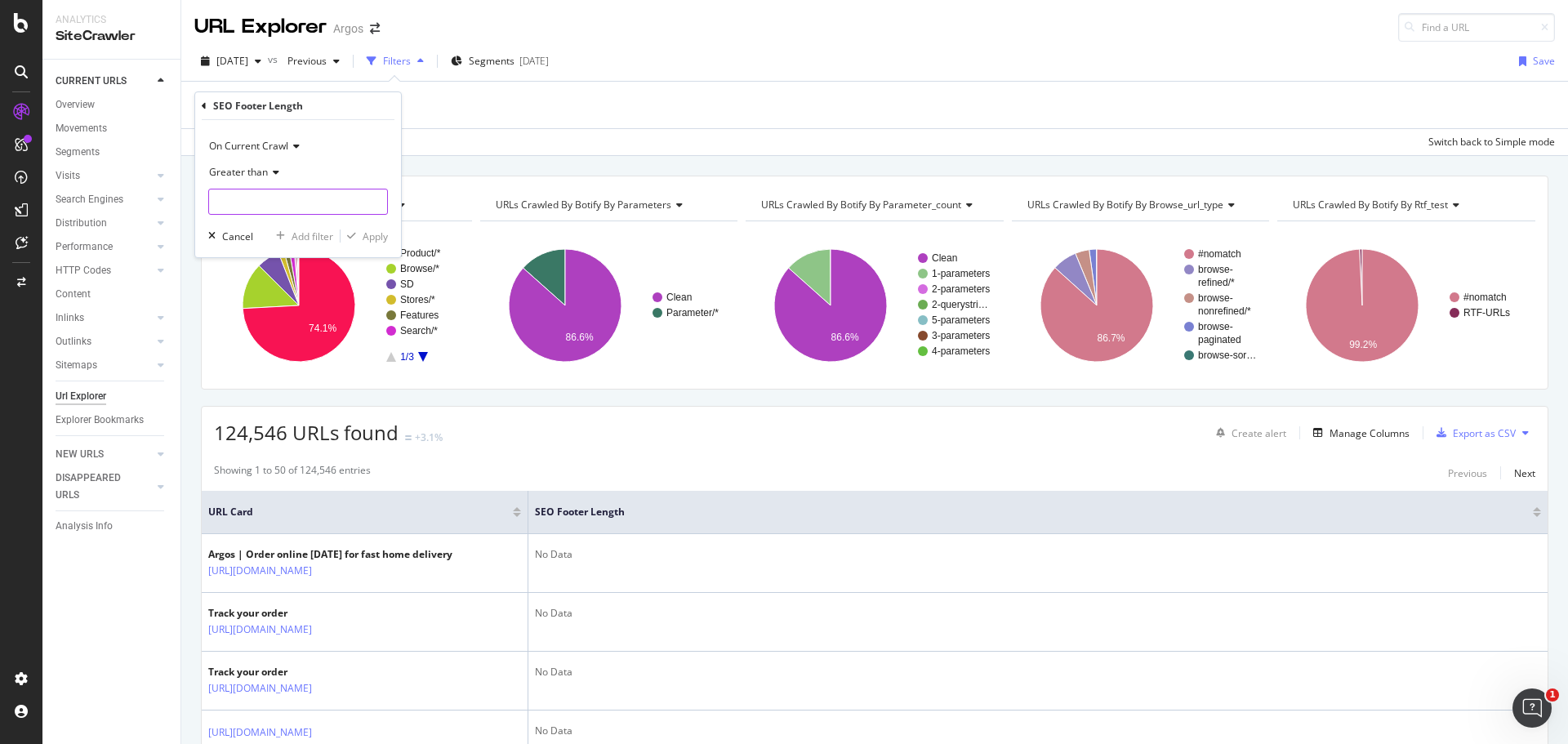
click at [269, 208] on input "number" at bounding box center [298, 201] width 180 height 26
type input "0"
click at [376, 237] on div "Apply" at bounding box center [375, 236] width 25 height 13
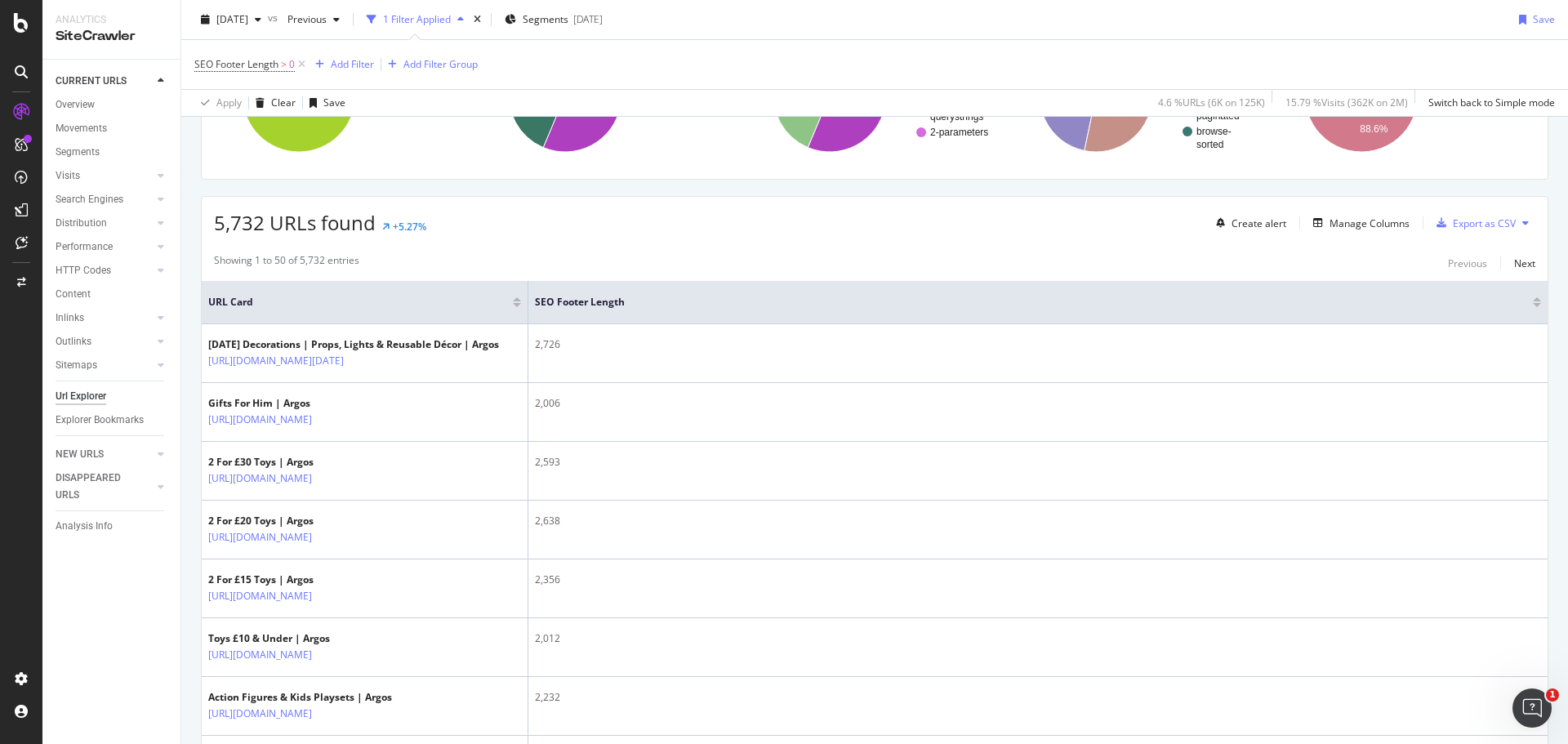
scroll to position [82, 0]
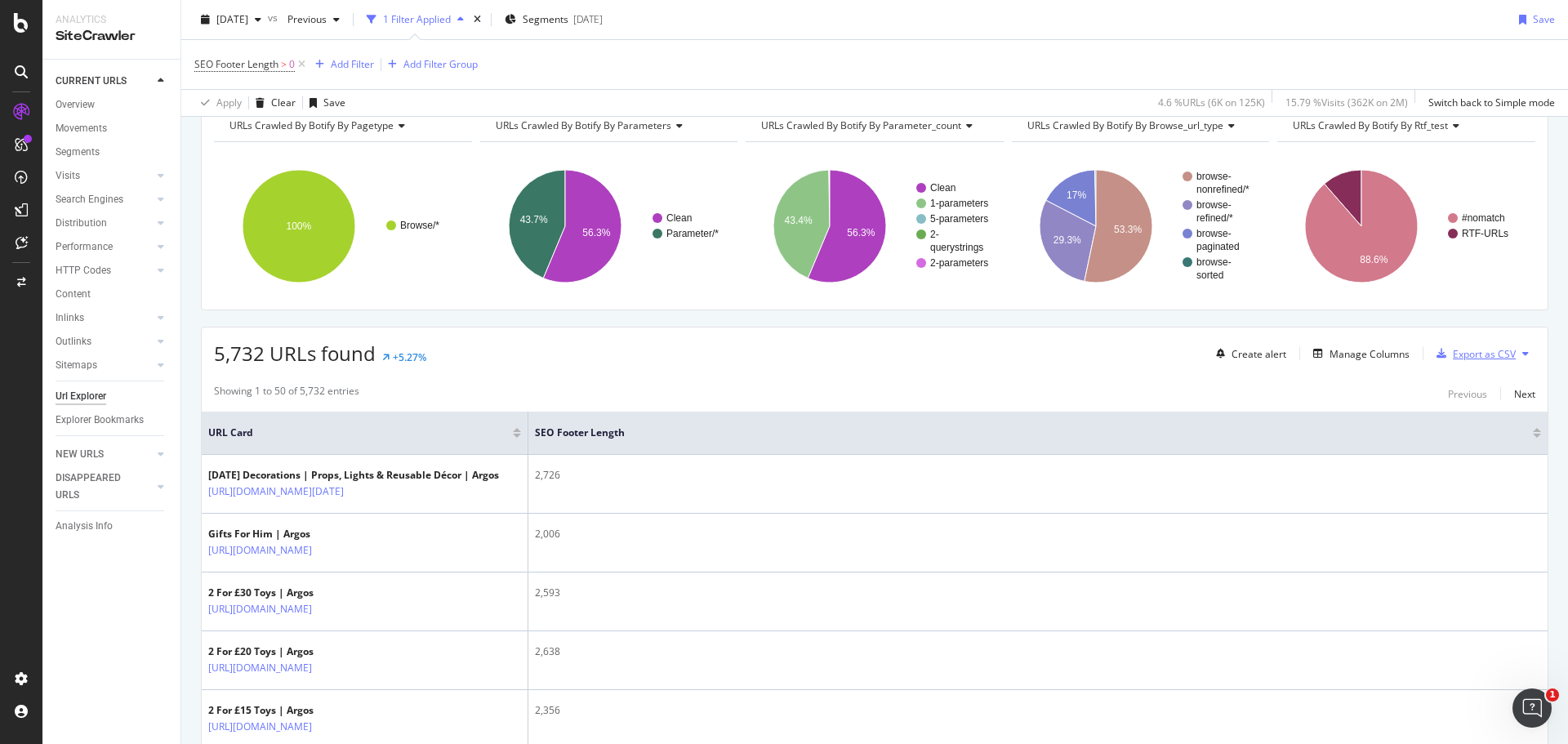
click at [1482, 356] on div "Export as CSV" at bounding box center [1483, 354] width 62 height 13
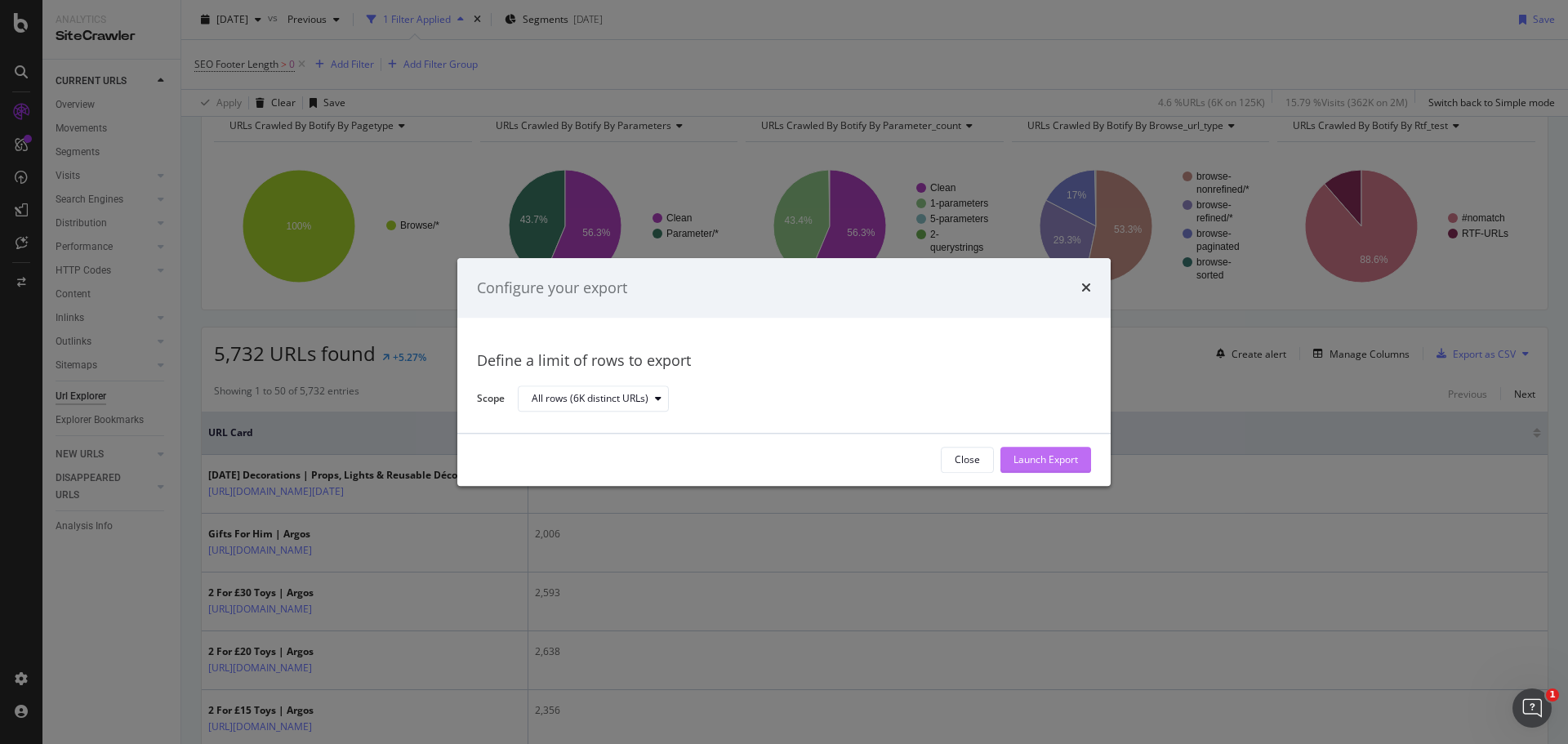
click at [1051, 454] on div "Launch Export" at bounding box center [1045, 460] width 64 height 13
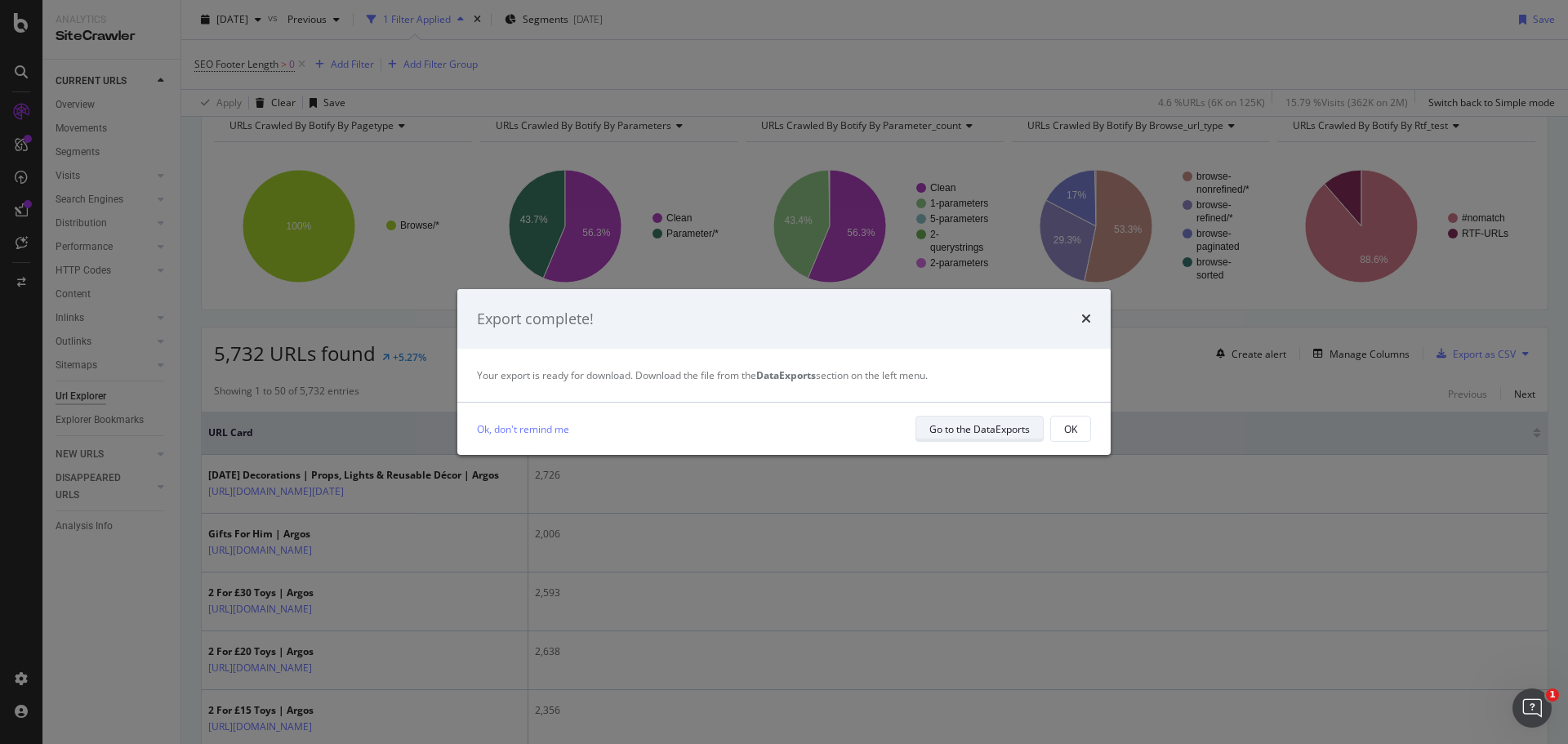
click at [944, 422] on div "Go to the DataExports" at bounding box center [979, 429] width 101 height 13
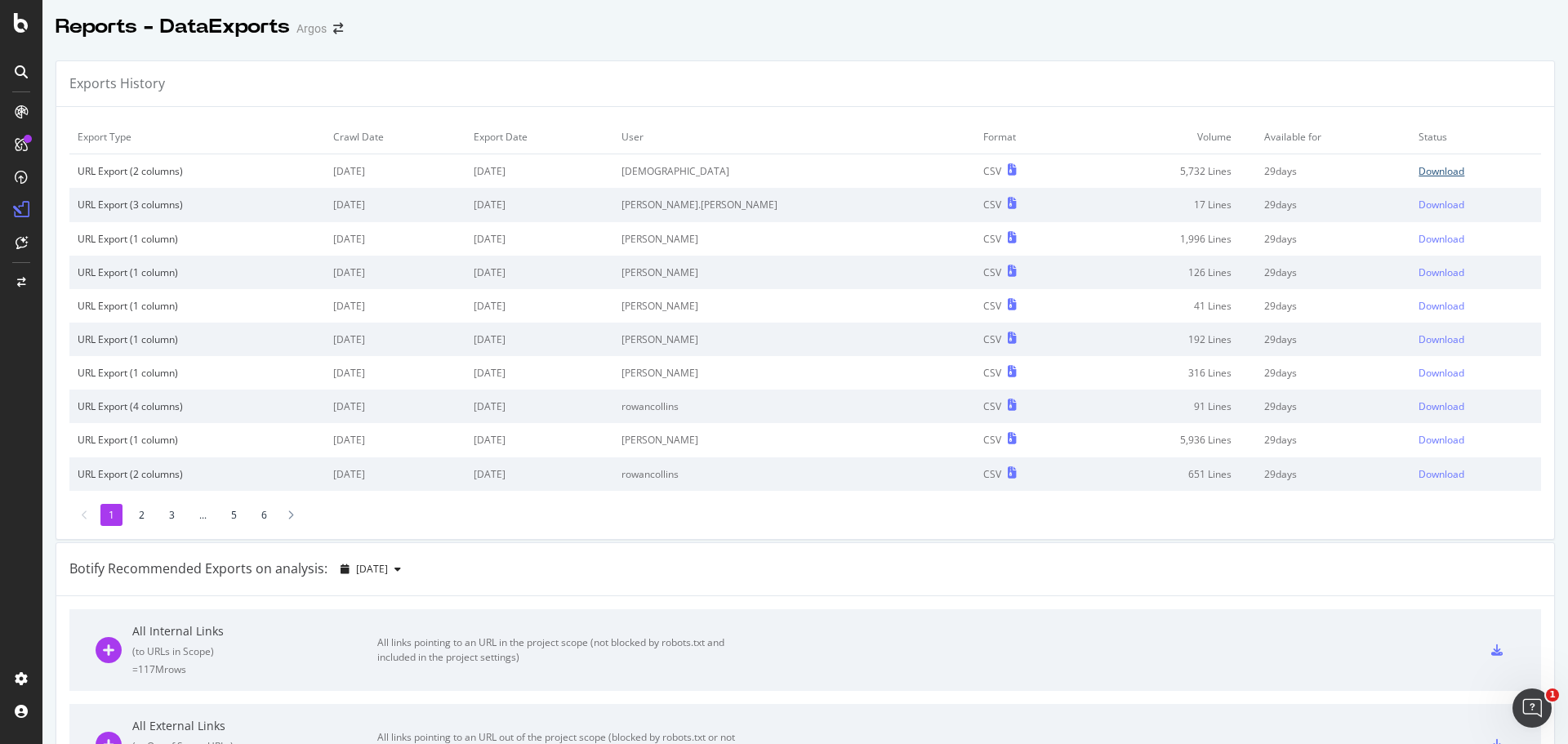
click at [1418, 173] on div "Download" at bounding box center [1441, 171] width 46 height 13
